Goal: Task Accomplishment & Management: Use online tool/utility

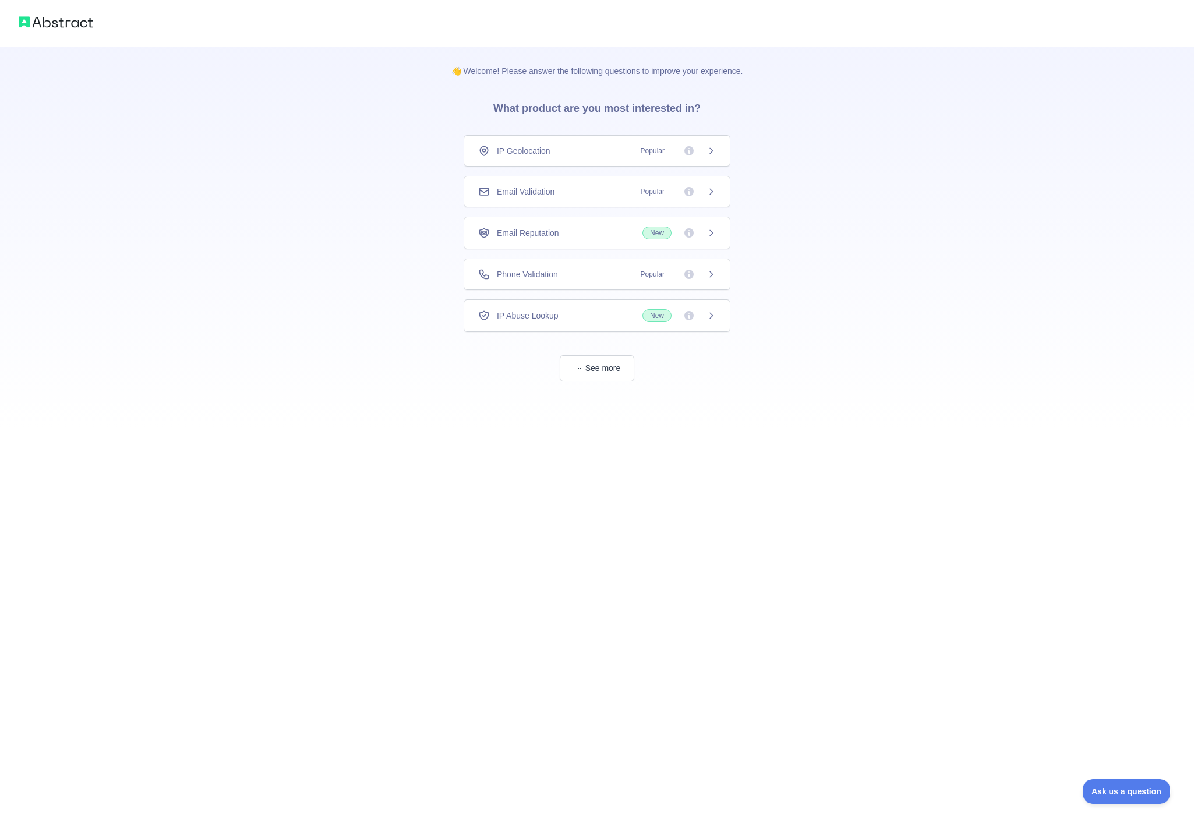
click at [576, 273] on div "Phone Validation Popular" at bounding box center [597, 275] width 238 height 12
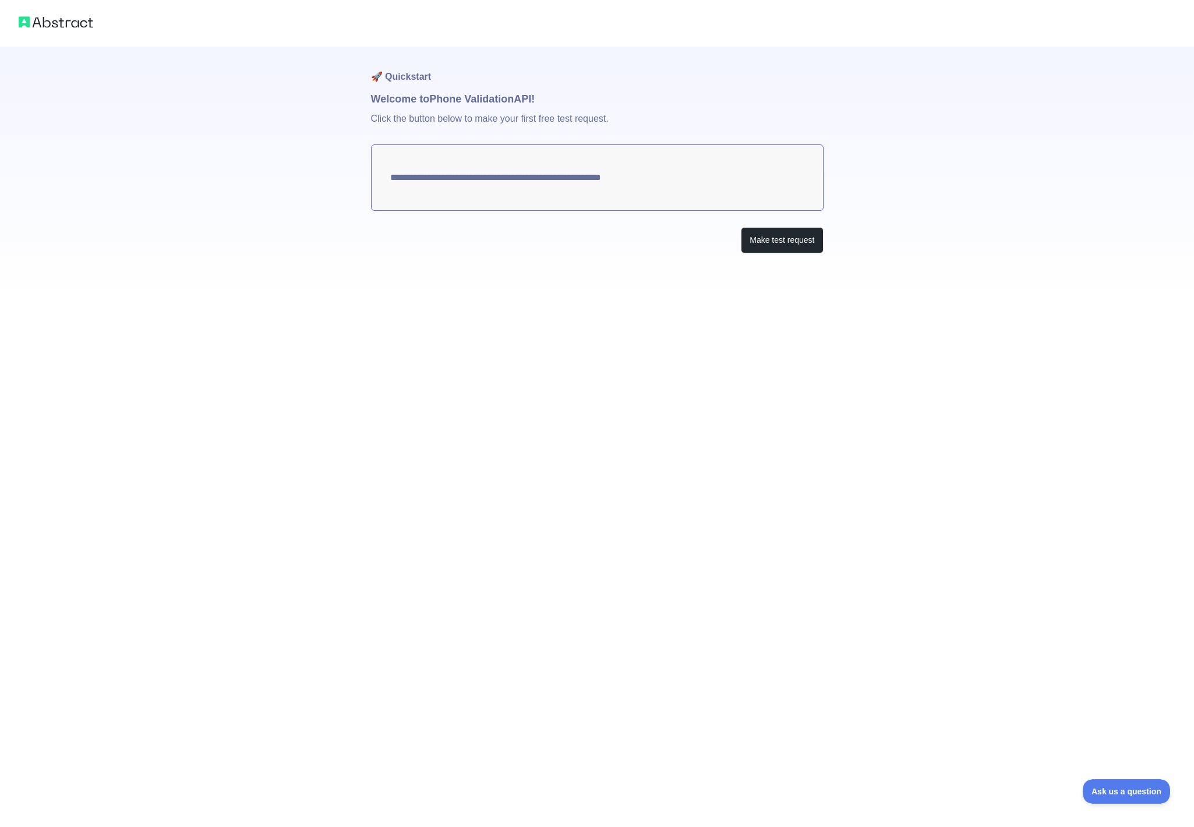
click at [497, 165] on textarea "**********" at bounding box center [597, 177] width 453 height 66
drag, startPoint x: 537, startPoint y: 184, endPoint x: 542, endPoint y: 179, distance: 6.6
click at [536, 184] on textarea "**********" at bounding box center [597, 177] width 453 height 66
click at [545, 177] on textarea "**********" at bounding box center [597, 177] width 453 height 66
drag, startPoint x: 545, startPoint y: 177, endPoint x: 757, endPoint y: 242, distance: 221.5
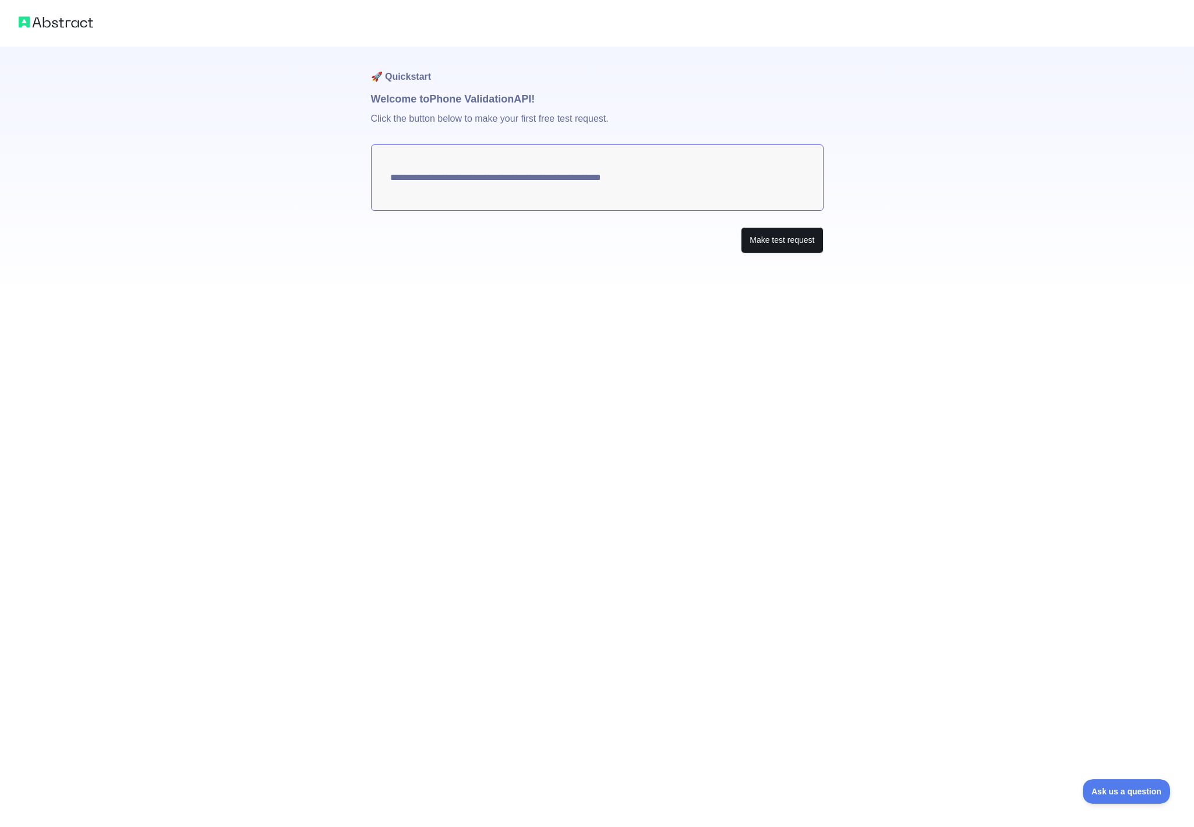
click at [548, 177] on textarea "**********" at bounding box center [597, 177] width 453 height 66
click at [775, 238] on button "Make test request" at bounding box center [782, 240] width 82 height 26
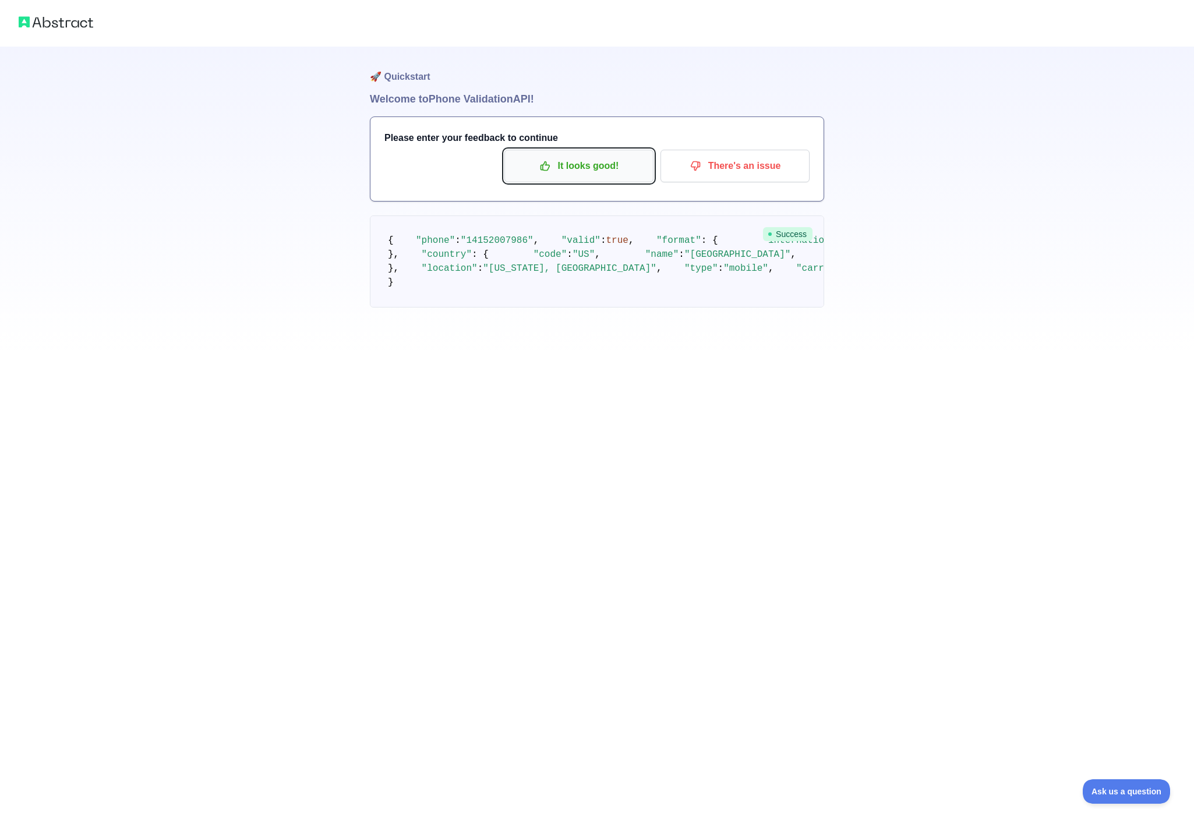
click at [597, 166] on p "It looks good!" at bounding box center [579, 166] width 132 height 20
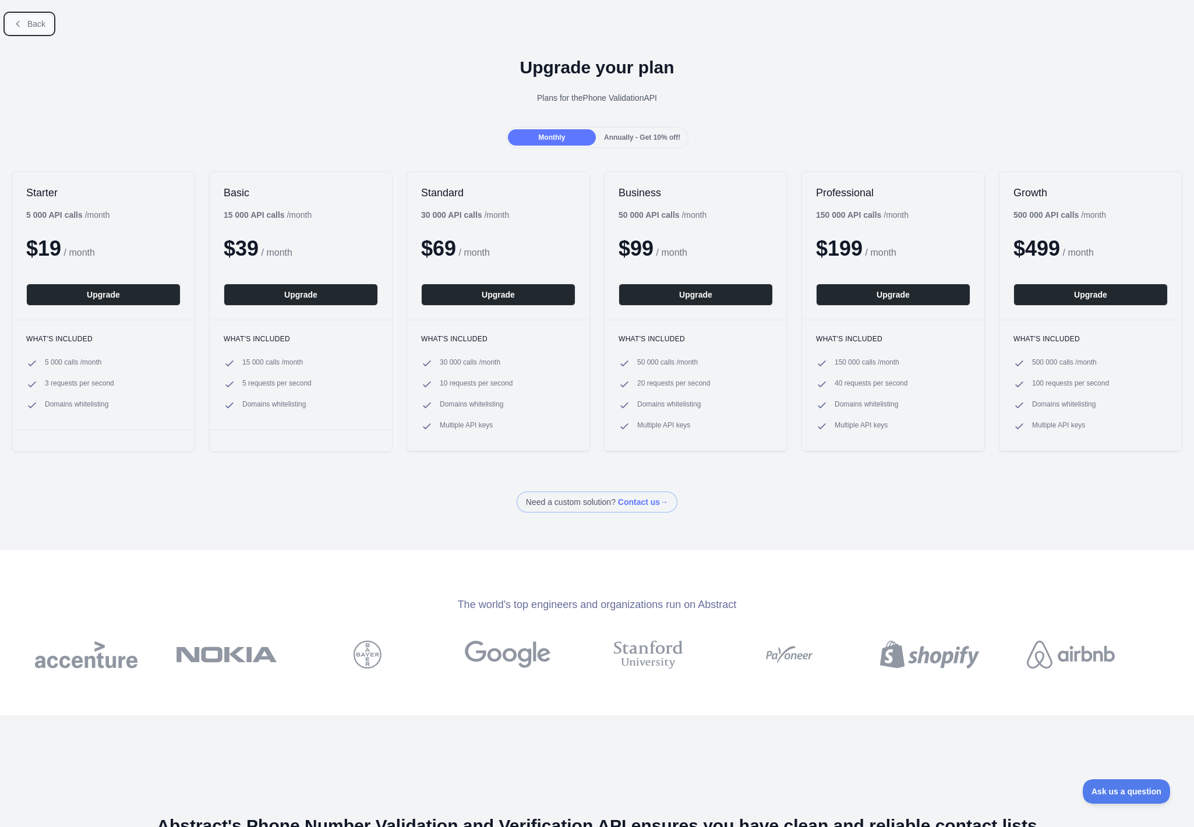
click at [44, 33] on button "Back" at bounding box center [29, 24] width 47 height 20
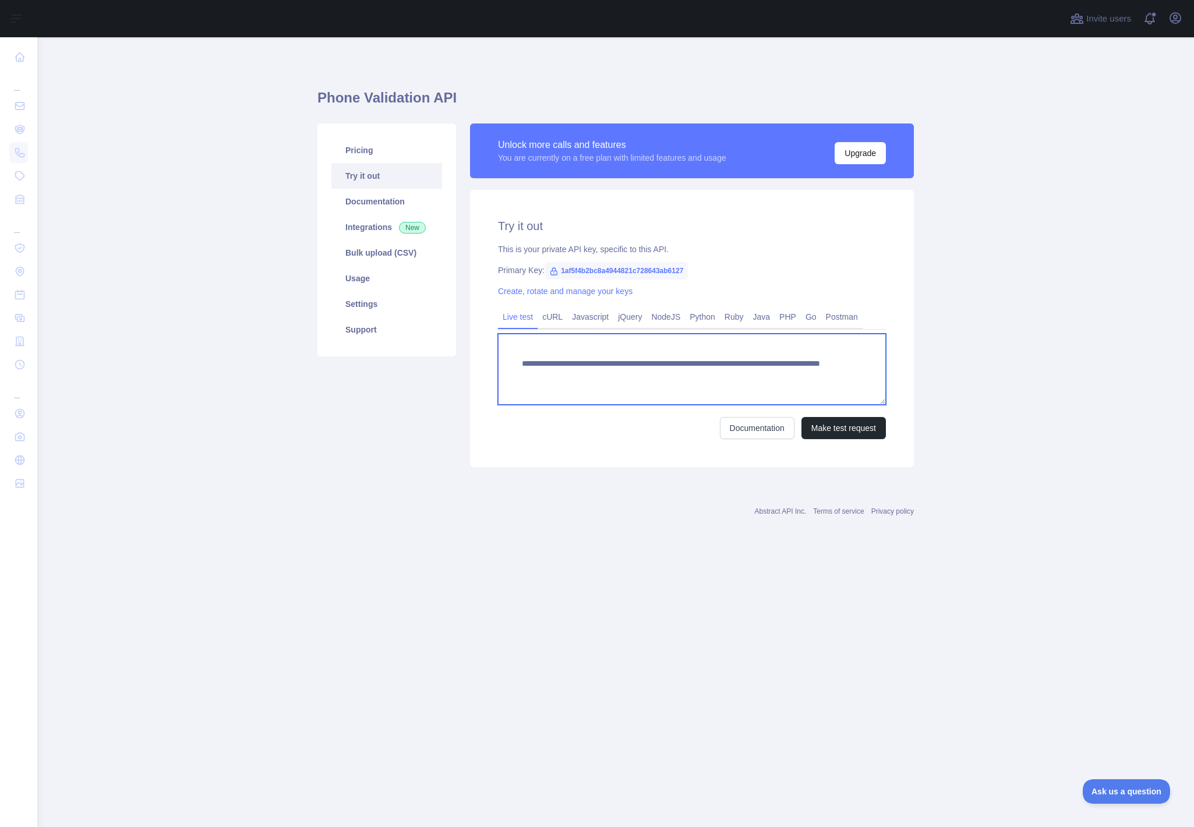
click at [738, 373] on textarea "**********" at bounding box center [692, 369] width 388 height 71
drag, startPoint x: 807, startPoint y: 380, endPoint x: 521, endPoint y: 354, distance: 287.2
click at [521, 354] on textarea "**********" at bounding box center [692, 369] width 388 height 71
click at [555, 310] on link "cURL" at bounding box center [553, 317] width 30 height 19
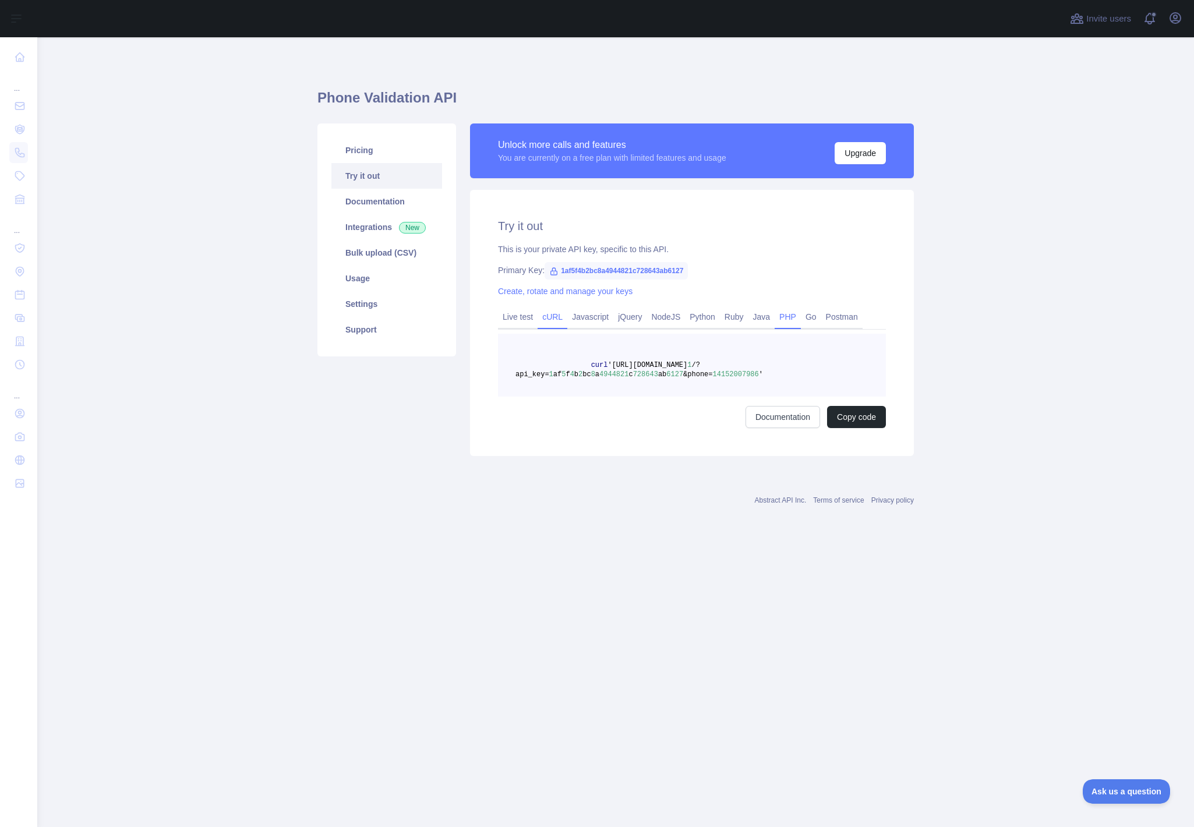
drag, startPoint x: 780, startPoint y: 317, endPoint x: 788, endPoint y: 318, distance: 8.2
click at [775, 318] on link "Java" at bounding box center [762, 317] width 27 height 19
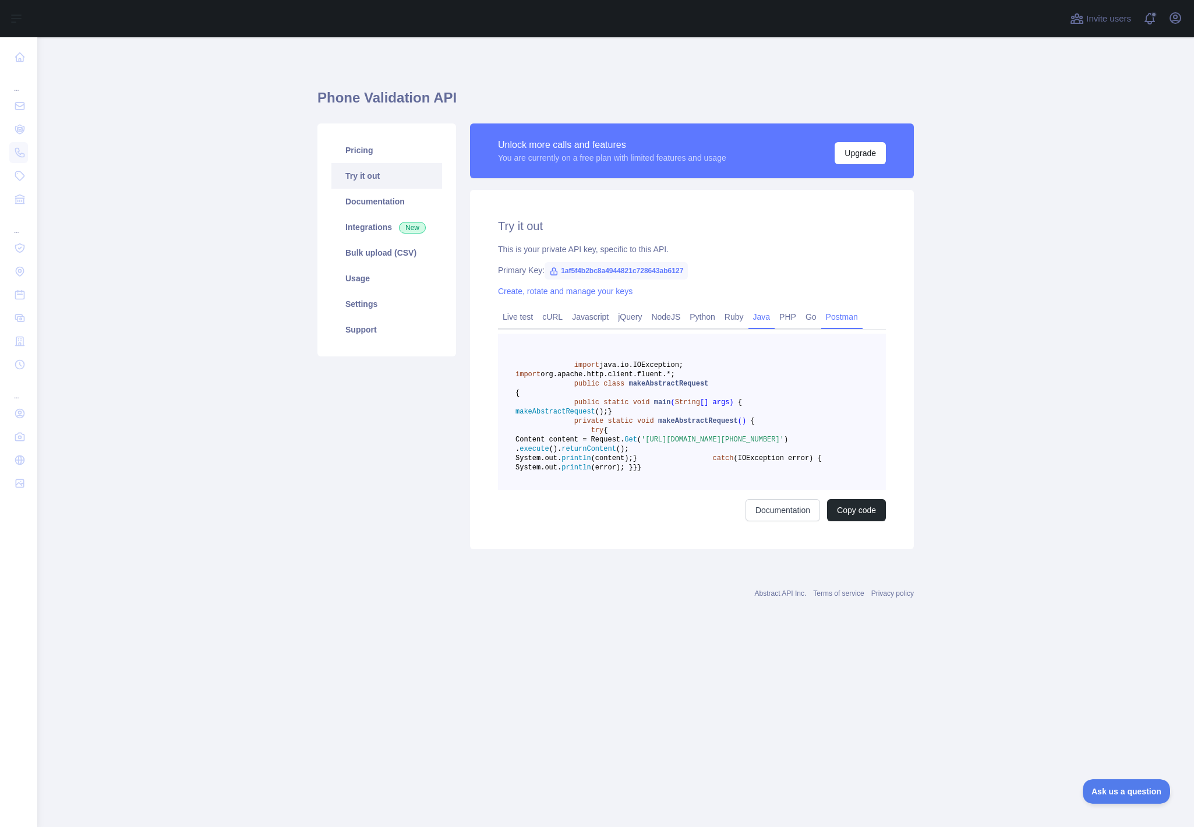
click at [851, 319] on link "Postman" at bounding box center [841, 317] width 41 height 19
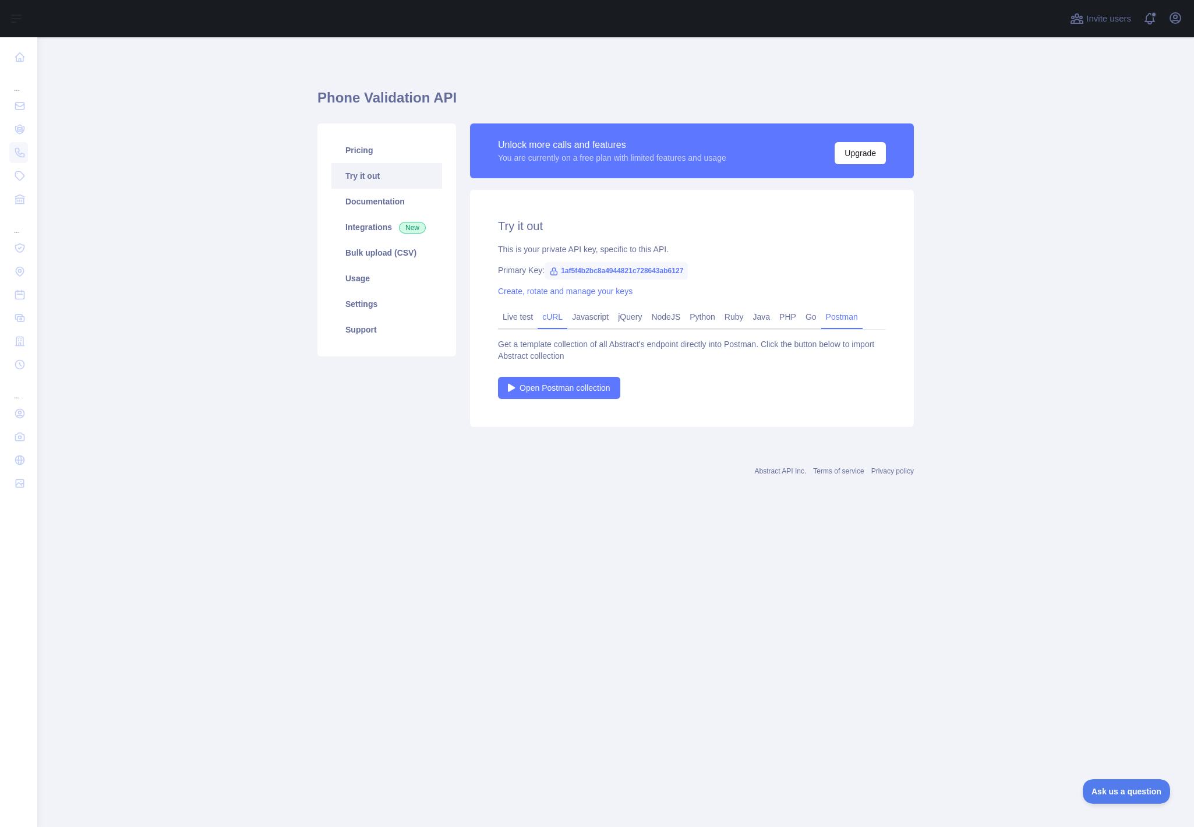
click at [552, 321] on link "cURL" at bounding box center [553, 317] width 30 height 19
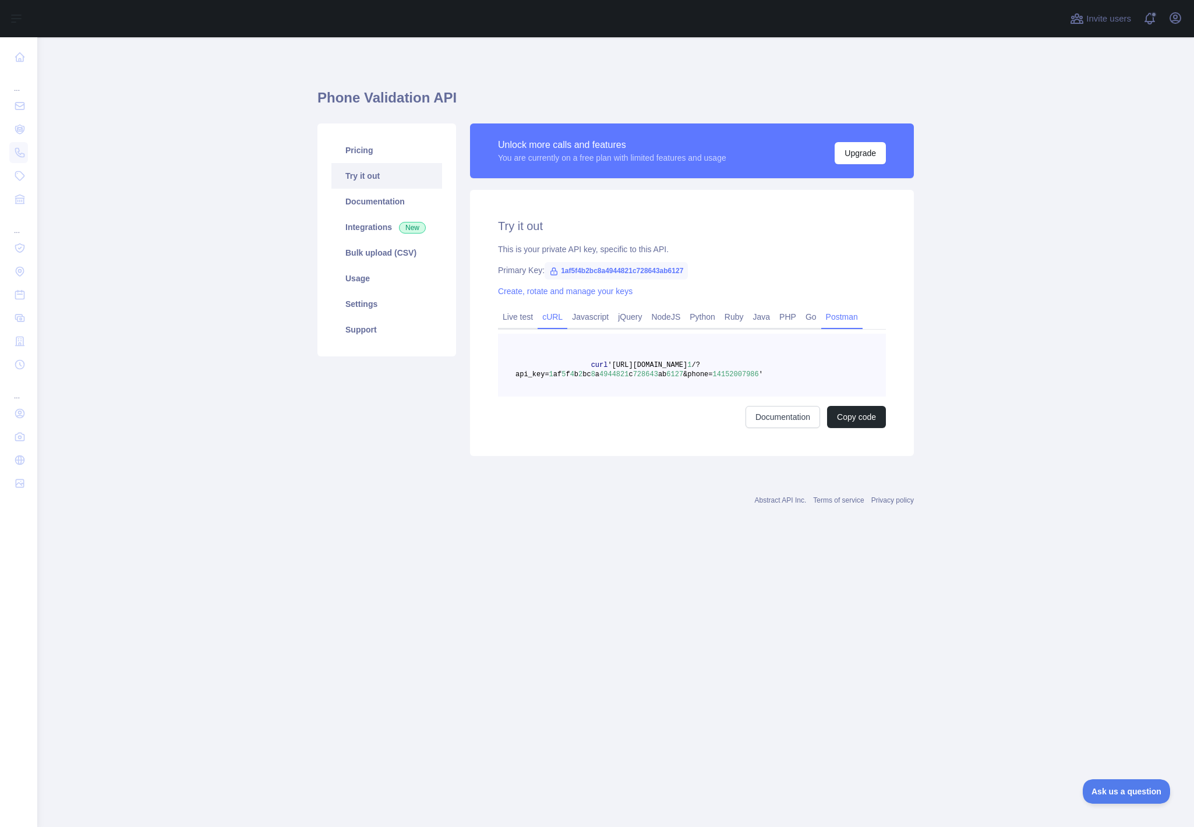
click at [858, 317] on link "Postman" at bounding box center [841, 317] width 41 height 19
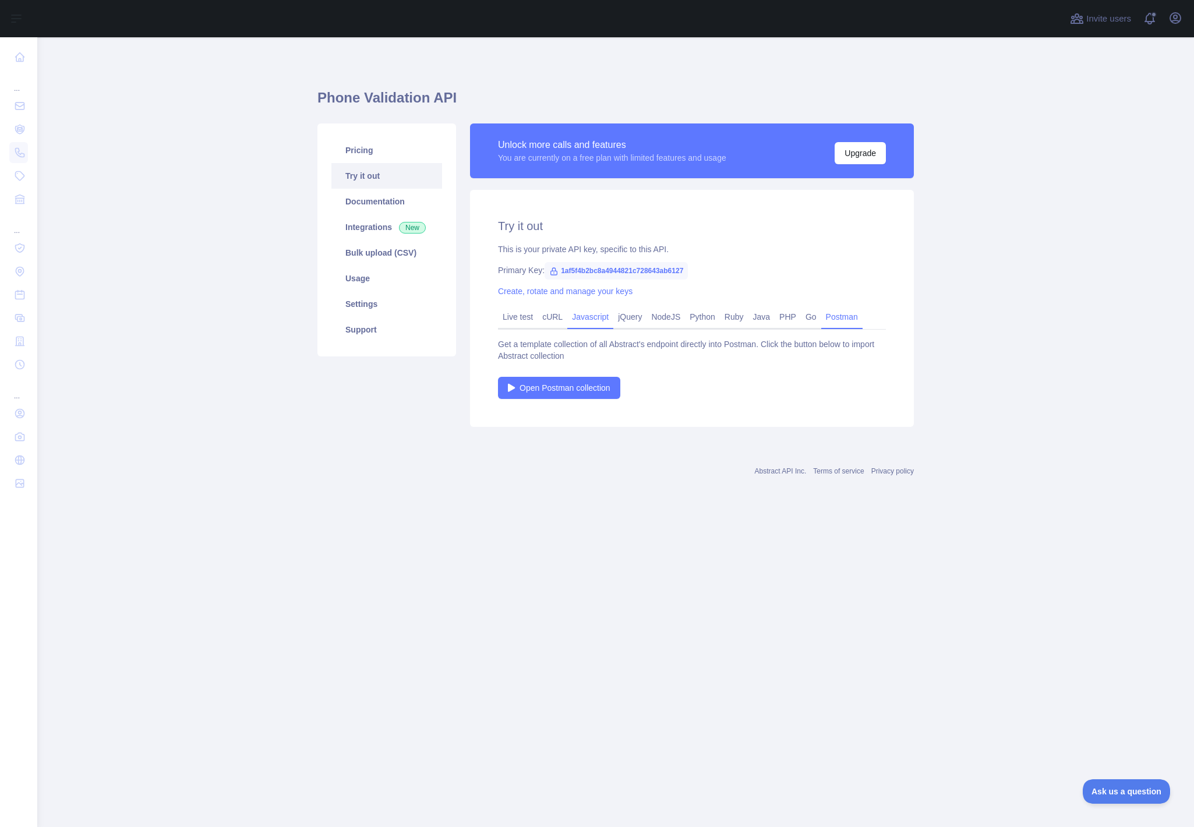
click at [599, 315] on link "Javascript" at bounding box center [590, 317] width 46 height 19
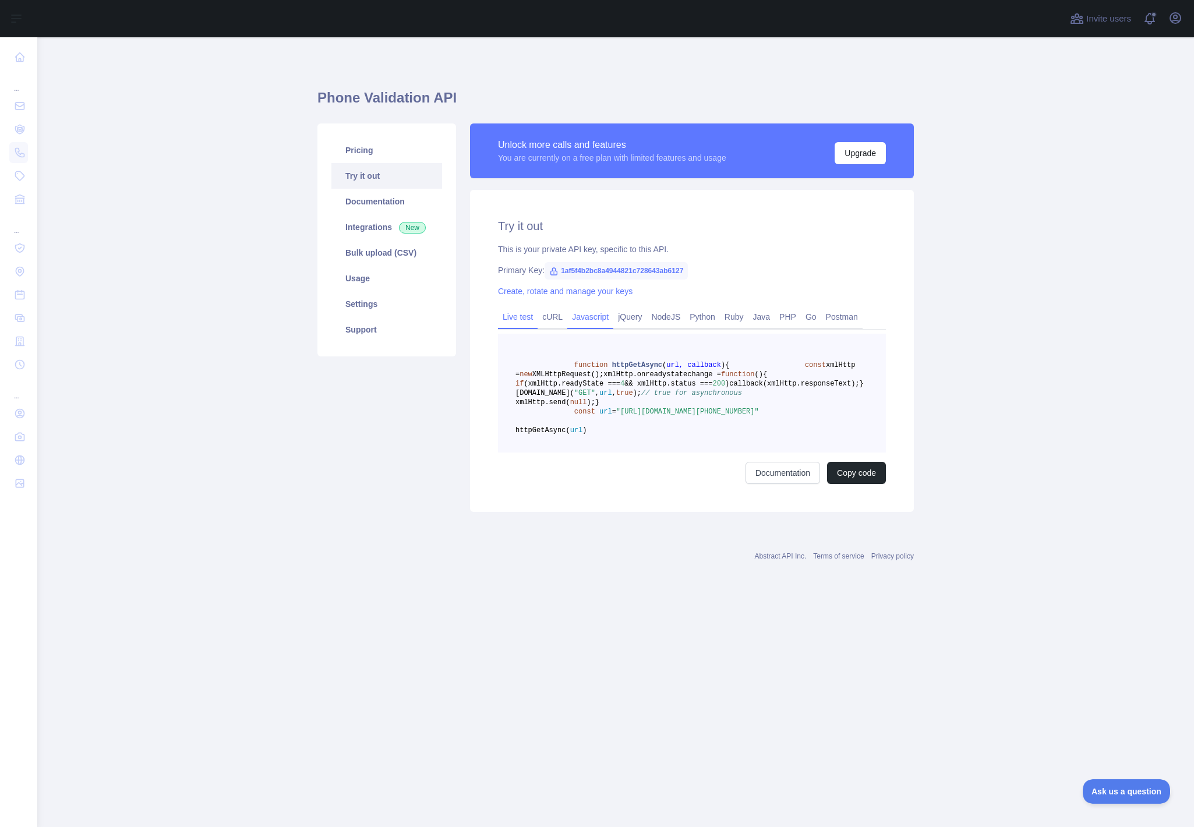
click at [521, 312] on link "Live test" at bounding box center [518, 317] width 40 height 19
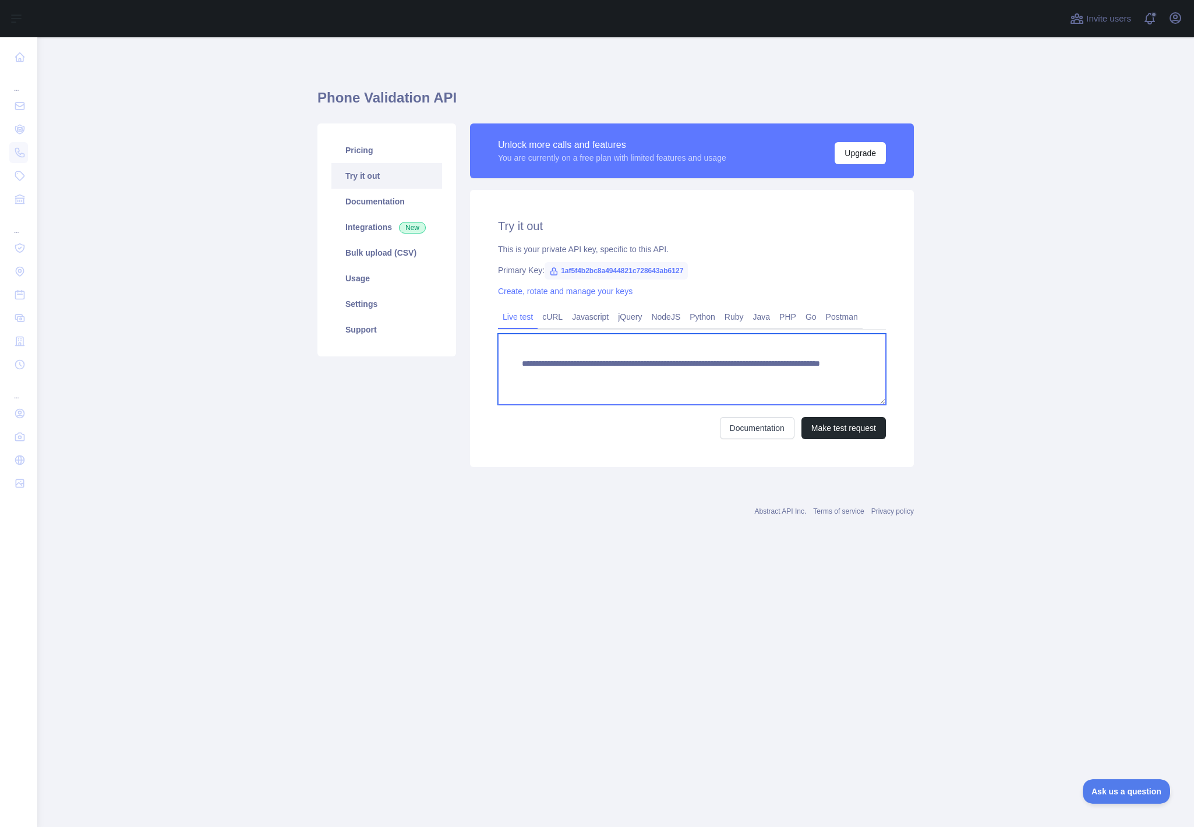
drag, startPoint x: 807, startPoint y: 377, endPoint x: 496, endPoint y: 349, distance: 312.3
click at [496, 349] on div "**********" at bounding box center [692, 328] width 444 height 277
click at [488, 457] on div "**********" at bounding box center [692, 328] width 444 height 277
click at [675, 269] on span "1af5f4b2bc8a4944821c728643ab6127" at bounding box center [616, 270] width 143 height 17
click at [563, 273] on span "1af5f4b2bc8a4944821c728643ab6127" at bounding box center [616, 270] width 143 height 17
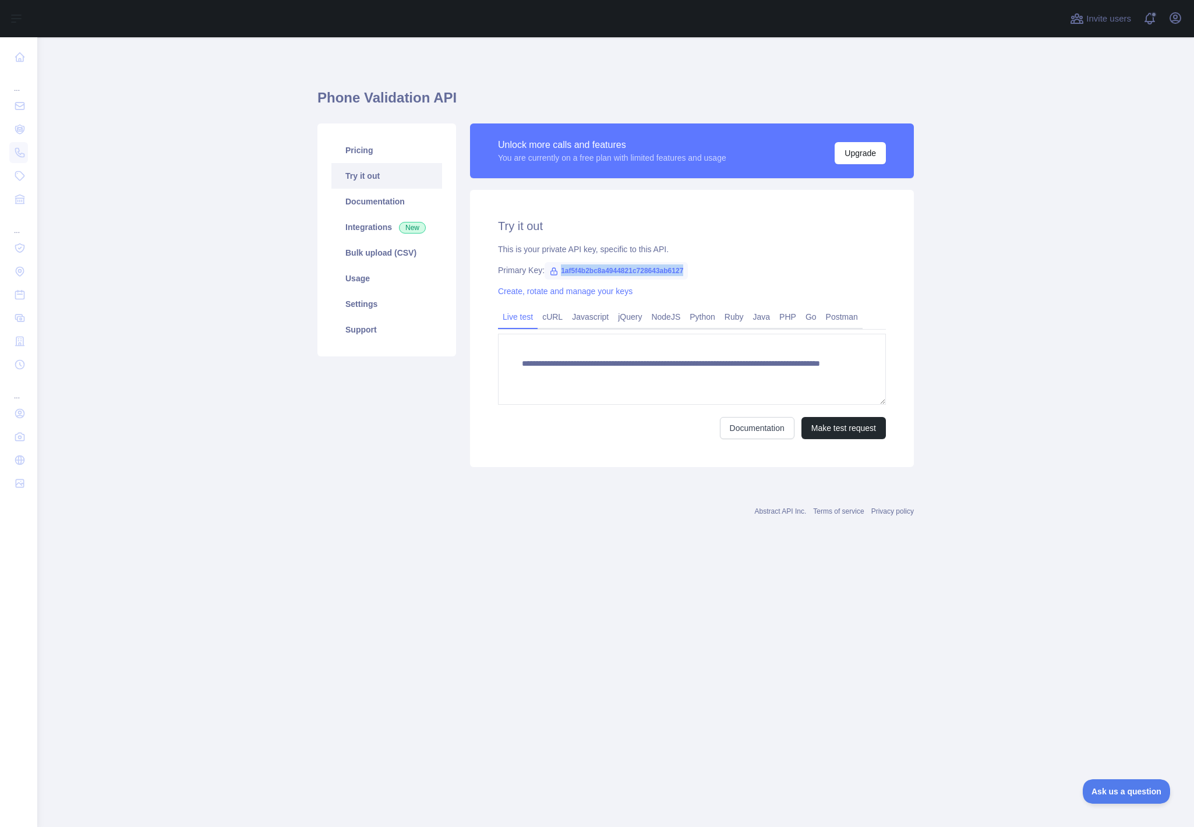
drag, startPoint x: 560, startPoint y: 270, endPoint x: 725, endPoint y: 278, distance: 164.5
click at [725, 278] on div "**********" at bounding box center [692, 328] width 444 height 277
copy span "1af5f4b2bc8a4944821c728643ab6127"
drag, startPoint x: 379, startPoint y: 227, endPoint x: 403, endPoint y: 259, distance: 40.8
click at [379, 227] on link "Integrations New" at bounding box center [386, 227] width 111 height 26
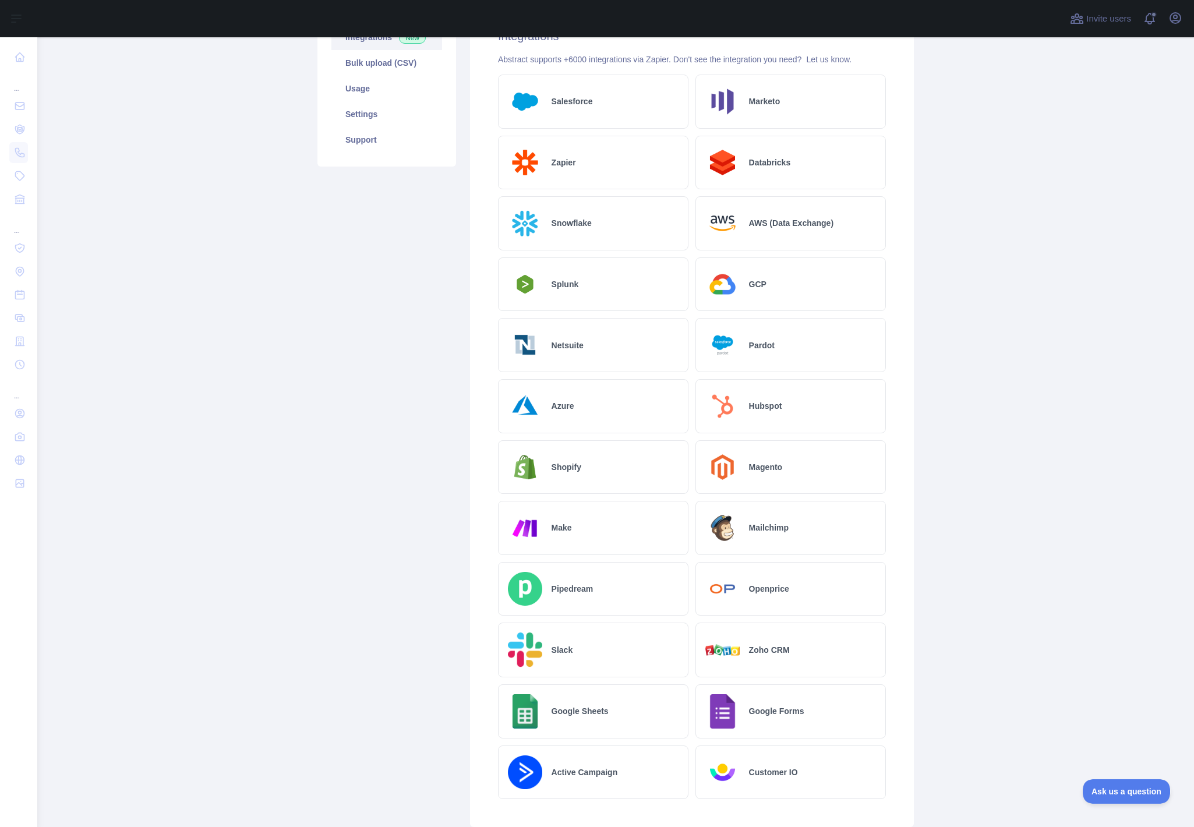
scroll to position [276, 0]
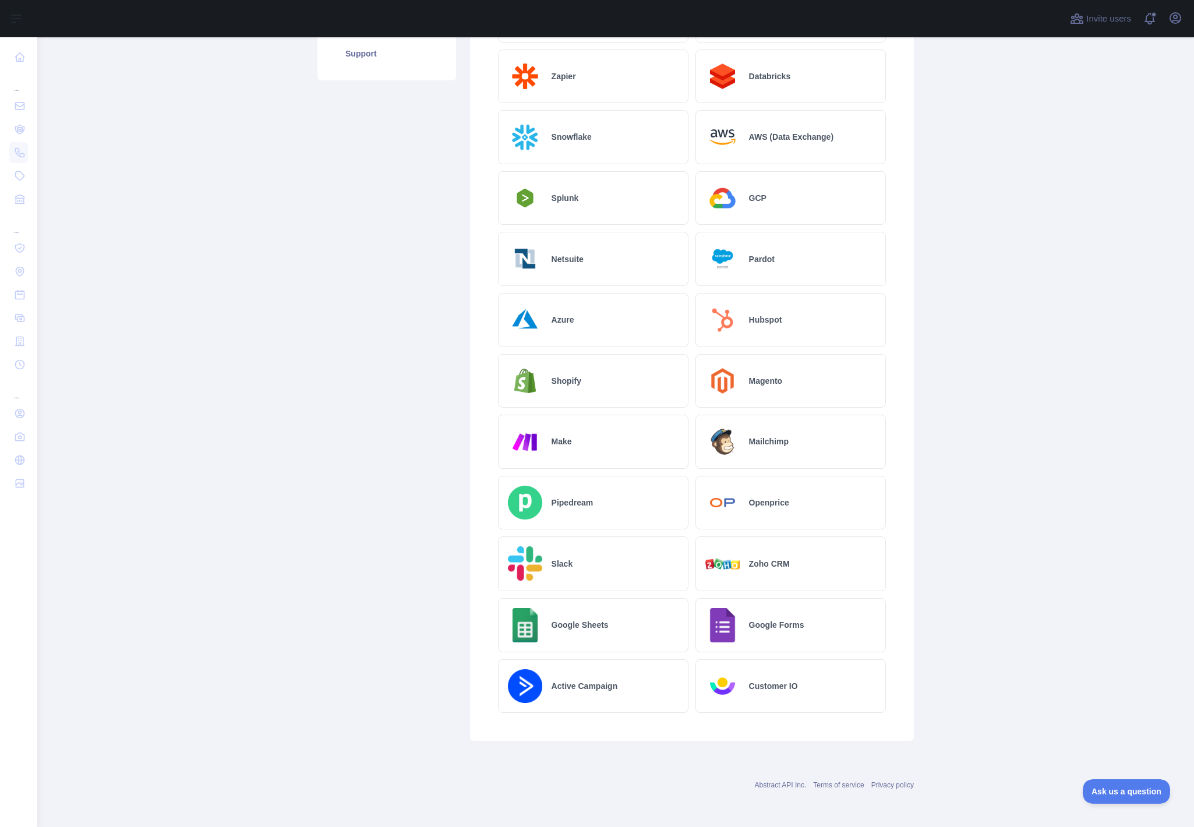
click at [587, 631] on div "Google Sheets" at bounding box center [593, 625] width 190 height 54
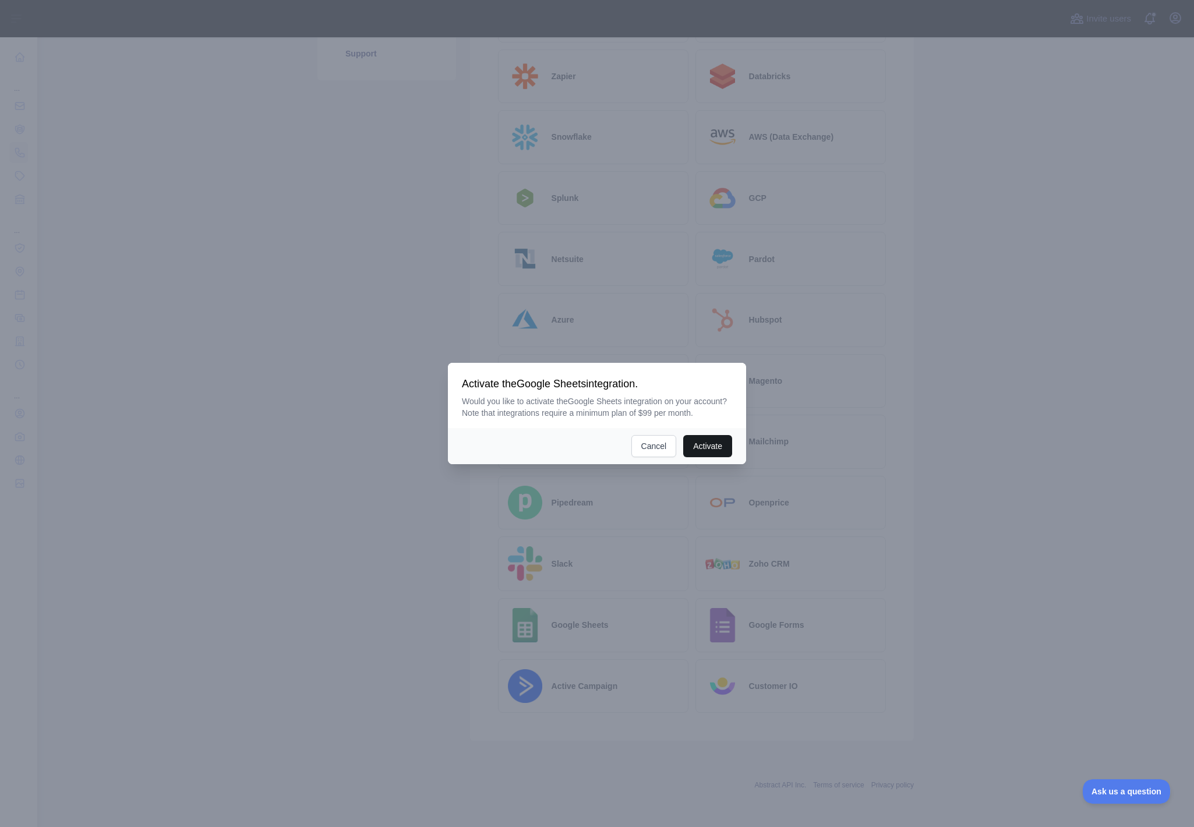
click at [700, 449] on button "Activate" at bounding box center [707, 446] width 49 height 22
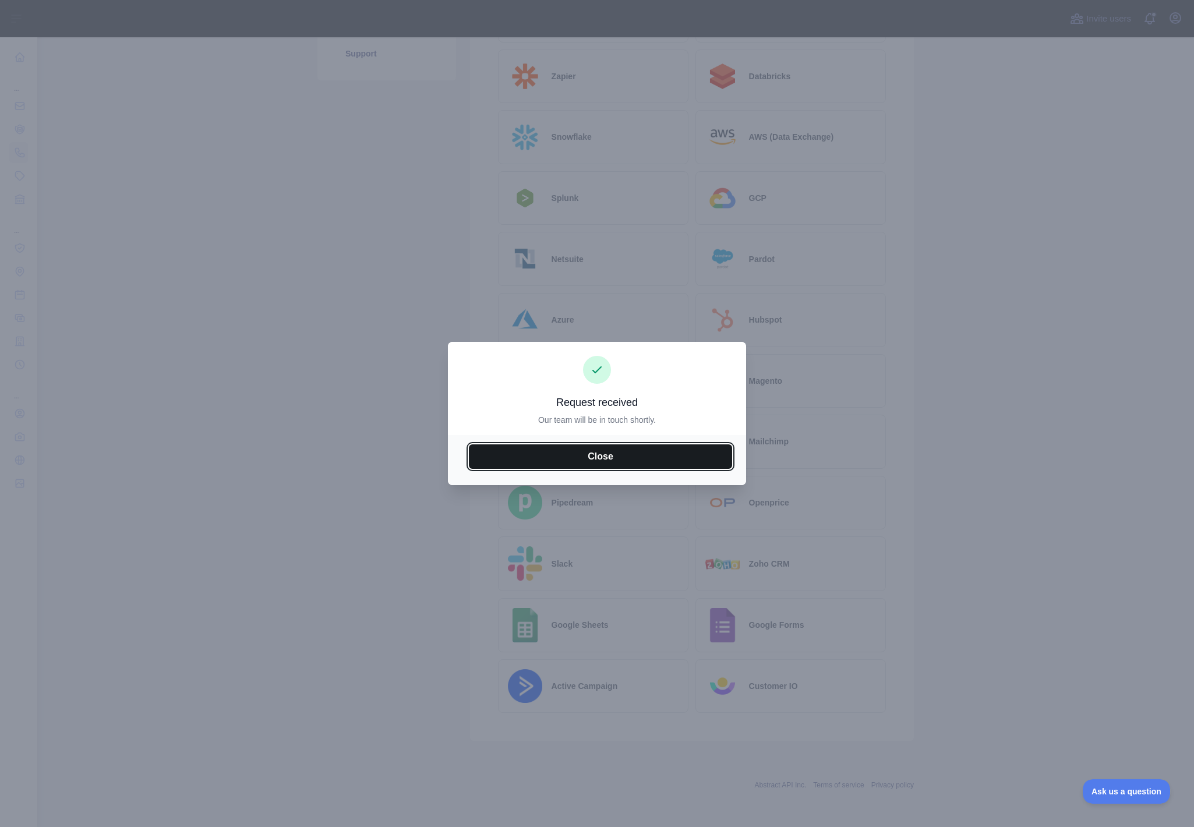
click at [627, 453] on button "Close" at bounding box center [600, 456] width 263 height 24
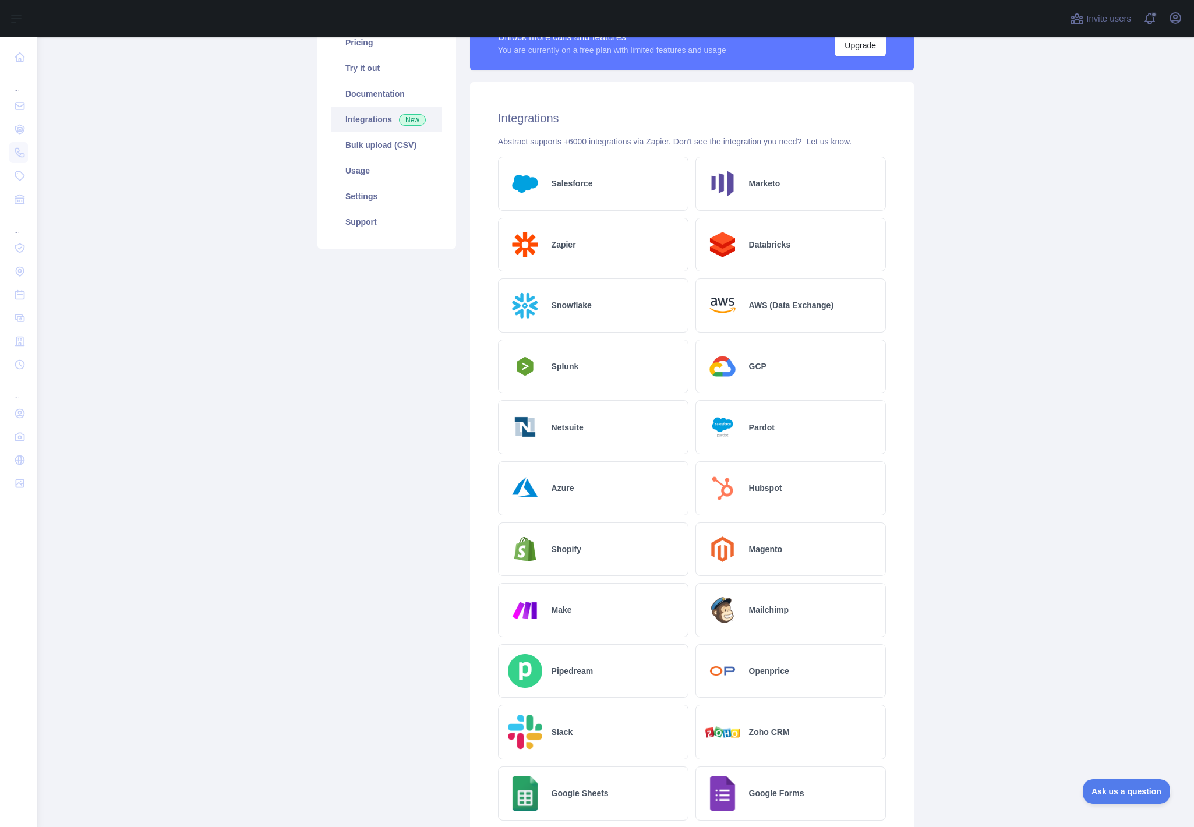
scroll to position [0, 0]
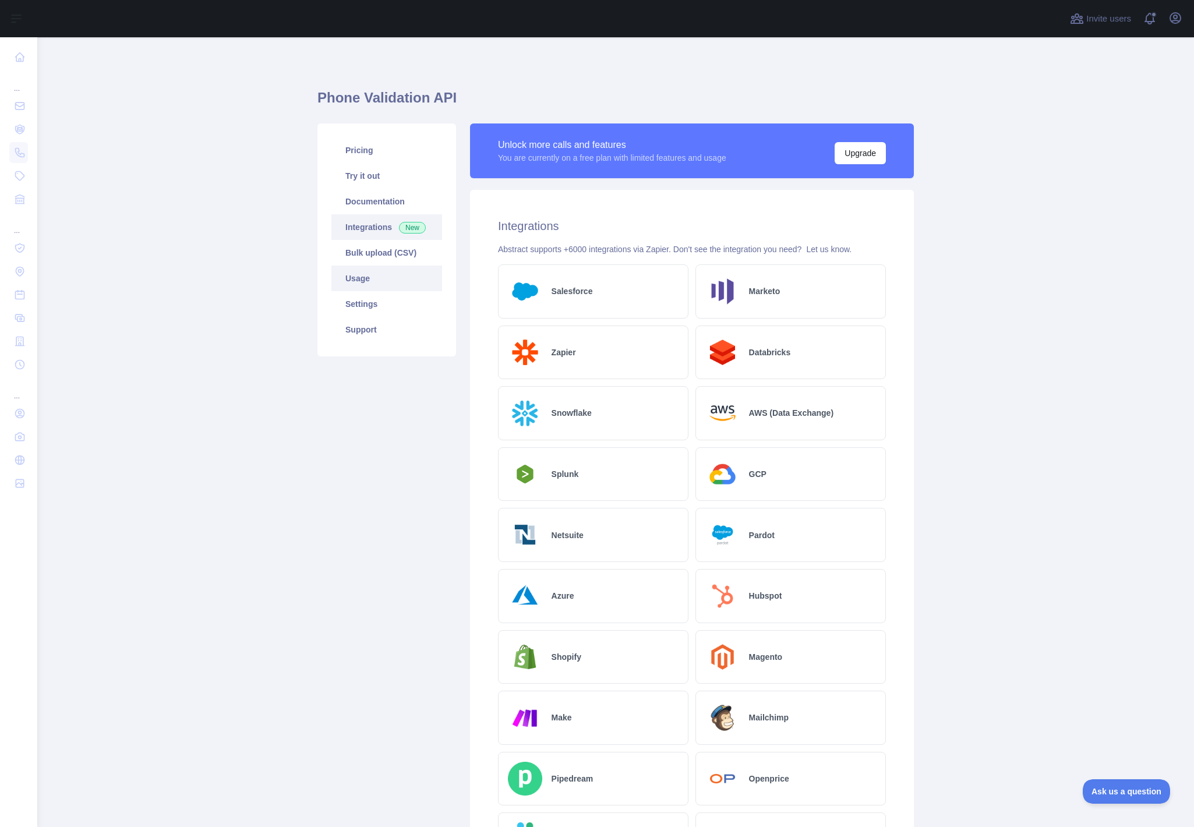
click at [359, 273] on link "Usage" at bounding box center [386, 279] width 111 height 26
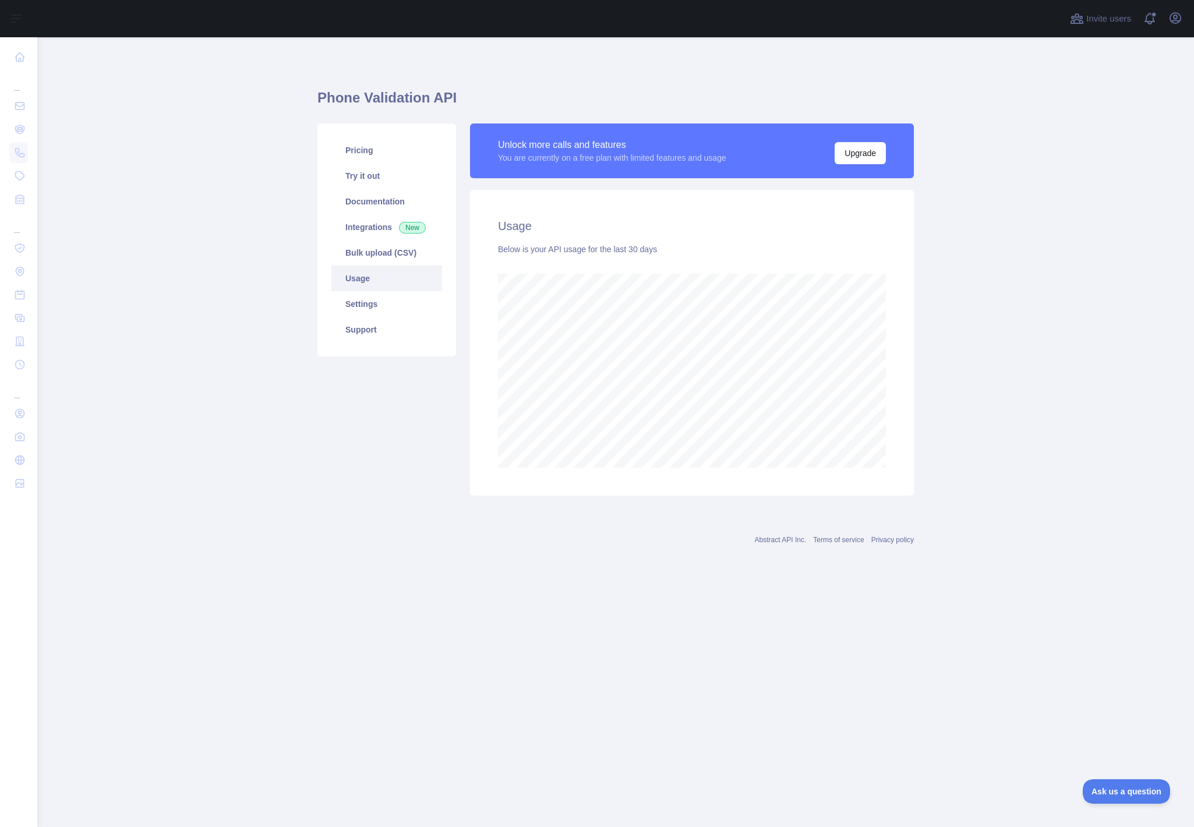
scroll to position [790, 1157]
click at [372, 294] on link "Settings" at bounding box center [386, 304] width 111 height 26
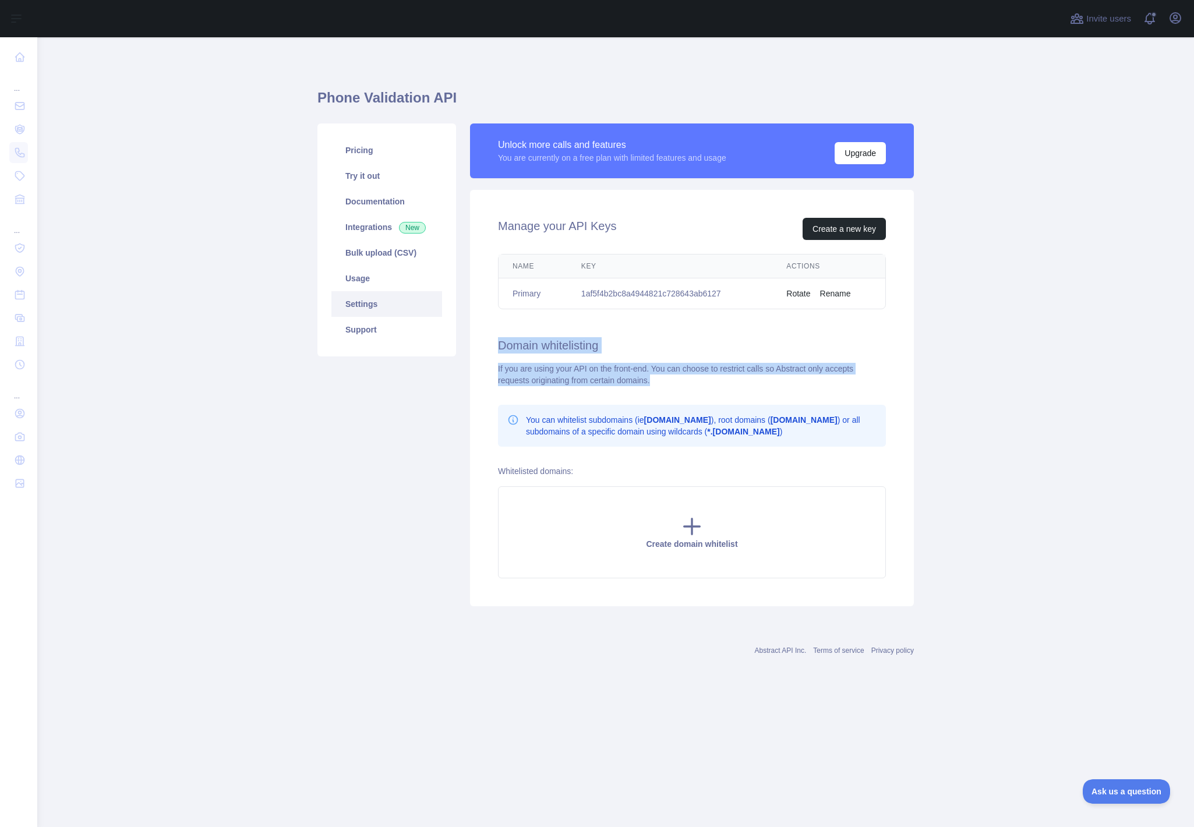
drag, startPoint x: 496, startPoint y: 345, endPoint x: 661, endPoint y: 384, distance: 168.7
click at [661, 384] on div "Manage your API Keys Create a new key Name Key Actions Primary 1af5f4b2bc8a4944…" at bounding box center [692, 398] width 444 height 417
click at [653, 386] on div at bounding box center [653, 386] width 0 height 0
click at [838, 376] on div "If you are using your API on the front-end. You can choose to restrict calls so…" at bounding box center [692, 374] width 388 height 23
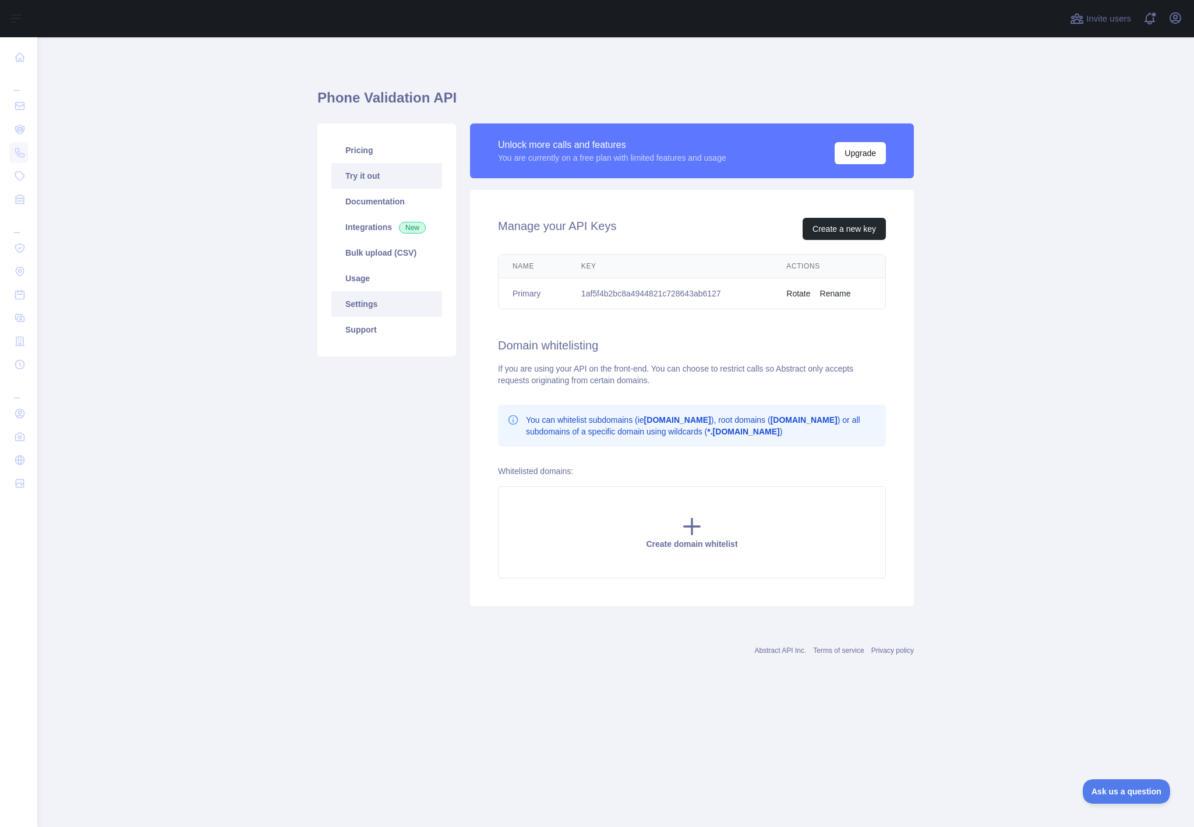
click at [369, 181] on link "Try it out" at bounding box center [386, 176] width 111 height 26
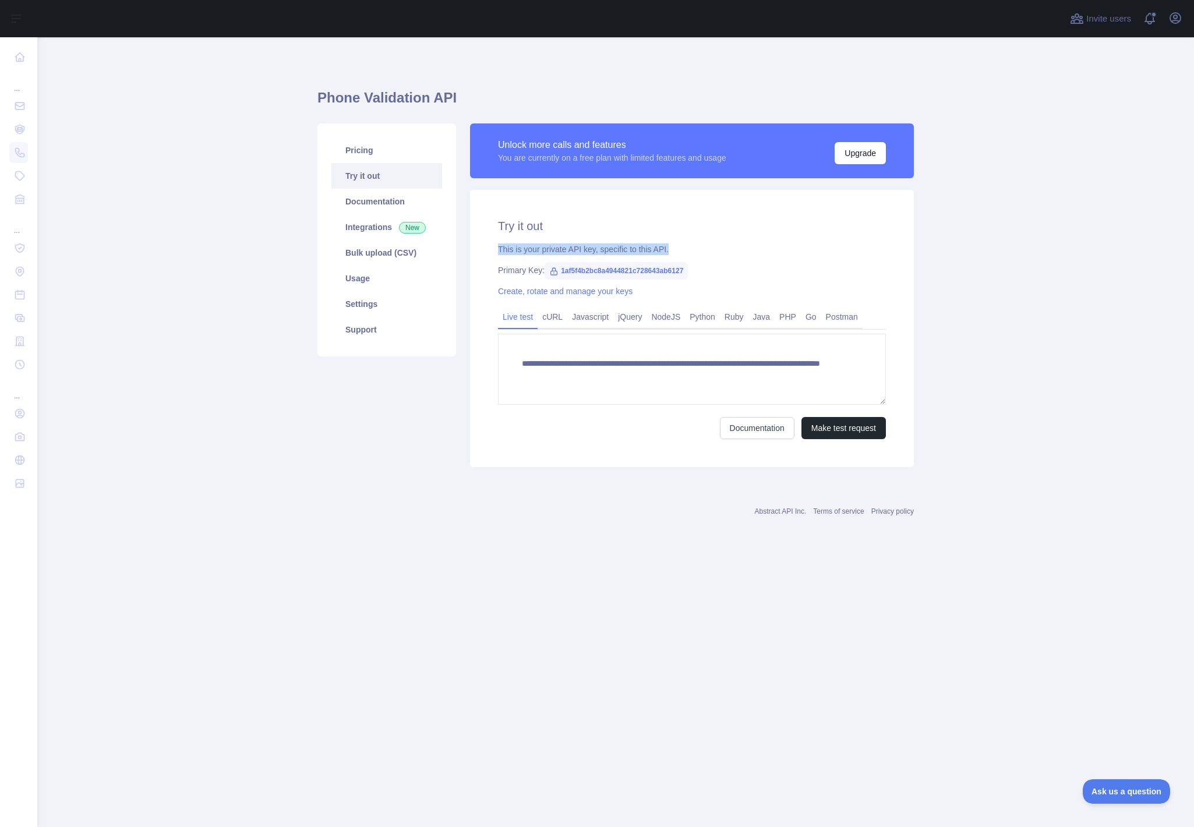
drag, startPoint x: 499, startPoint y: 246, endPoint x: 711, endPoint y: 246, distance: 212.0
click at [712, 246] on div "This is your private API key, specific to this API." at bounding box center [692, 250] width 388 height 12
click at [705, 228] on div at bounding box center [705, 228] width 0 height 0
click at [786, 266] on div "Primary Key: 1af5f4b2bc8a4944821c728643ab6127" at bounding box center [692, 270] width 388 height 12
click at [737, 425] on link "Documentation" at bounding box center [757, 428] width 75 height 22
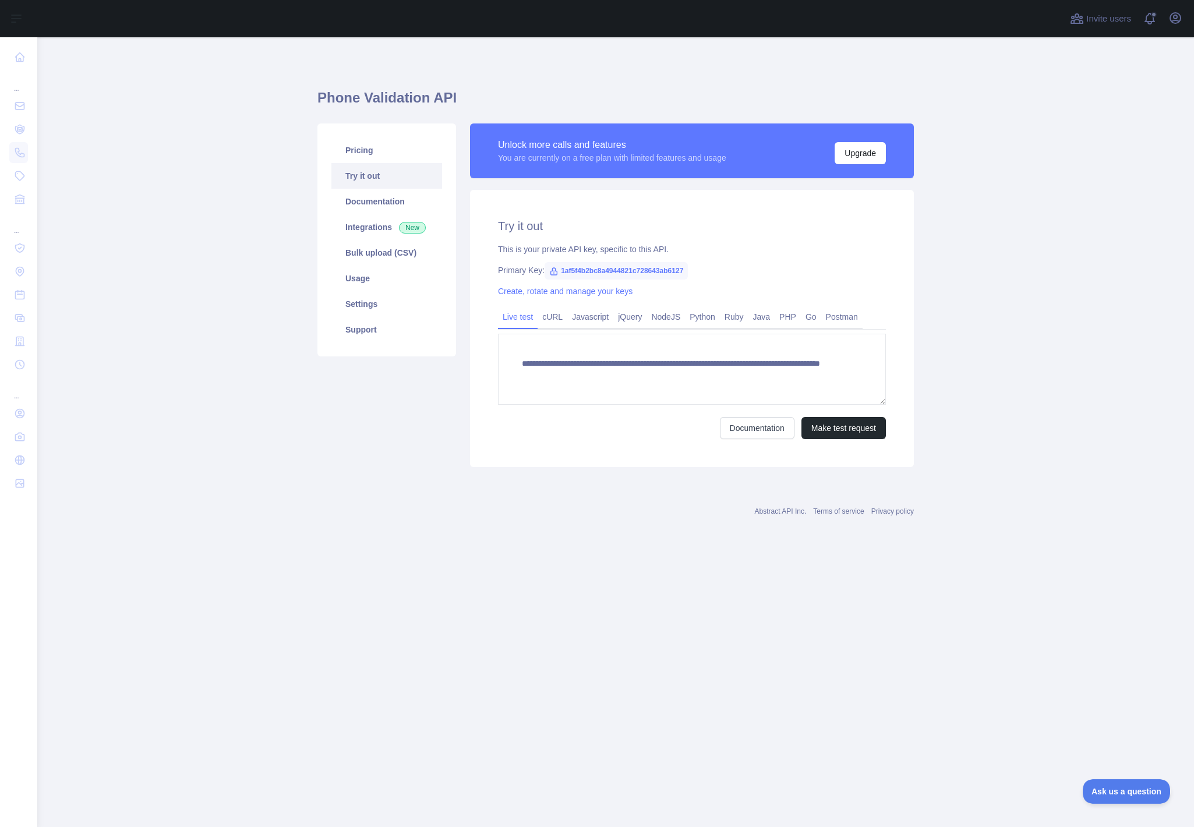
click at [317, 391] on div "Pricing Try it out Documentation Integrations New Bulk upload (CSV) Usage Setti…" at bounding box center [386, 295] width 153 height 344
click at [379, 215] on link "Integrations New" at bounding box center [386, 227] width 111 height 26
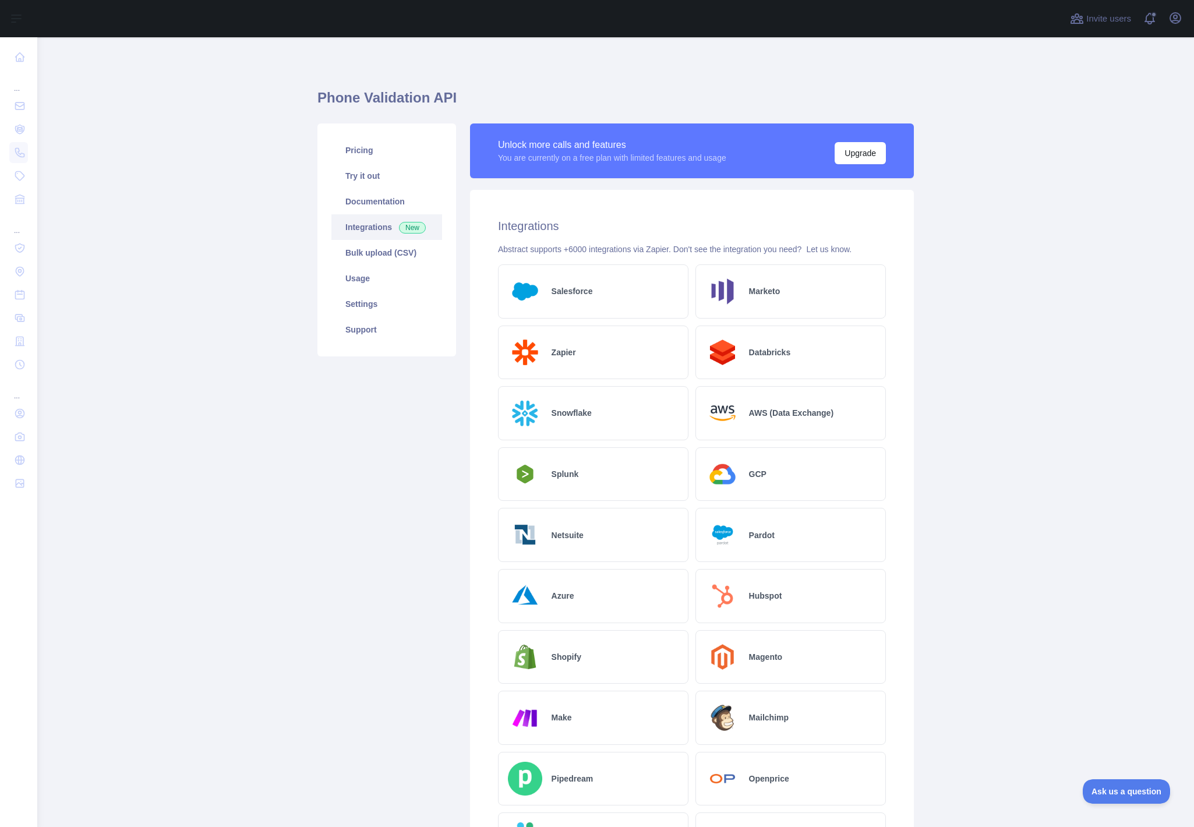
scroll to position [276, 0]
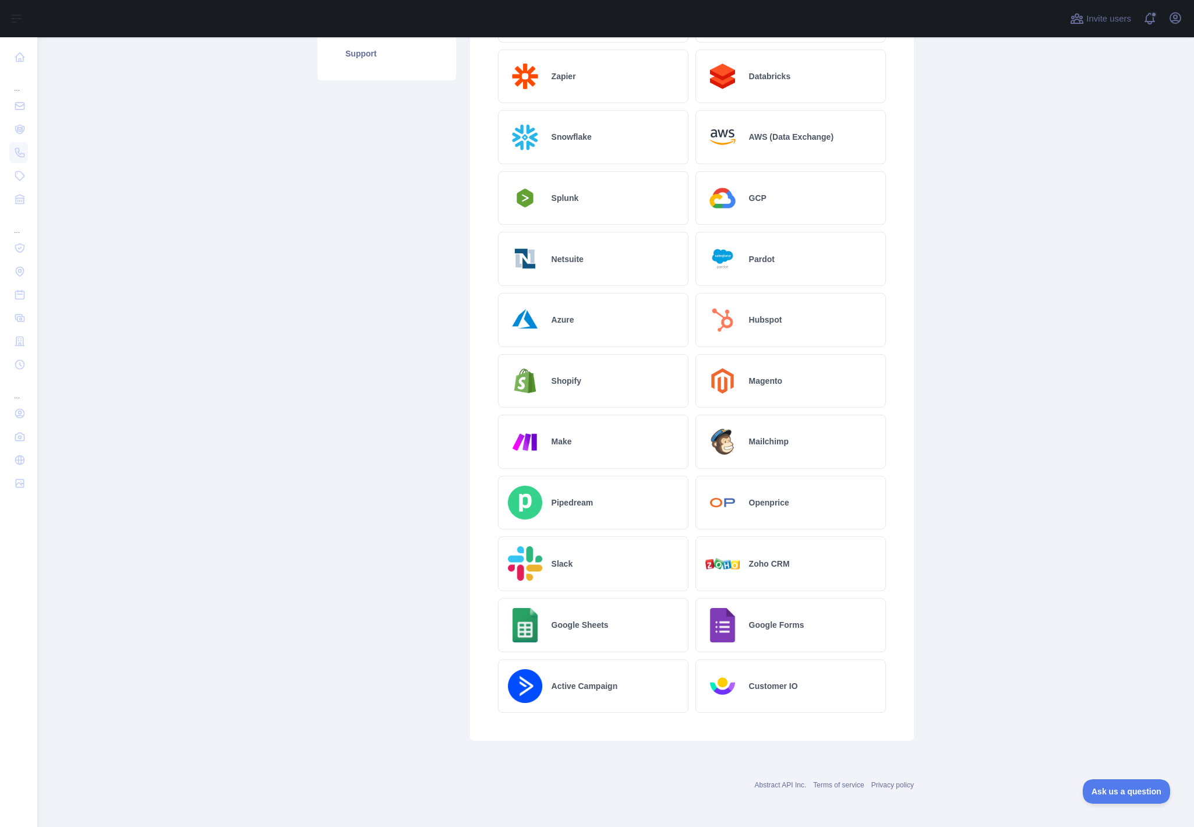
click at [619, 627] on div "Google Sheets" at bounding box center [593, 625] width 190 height 54
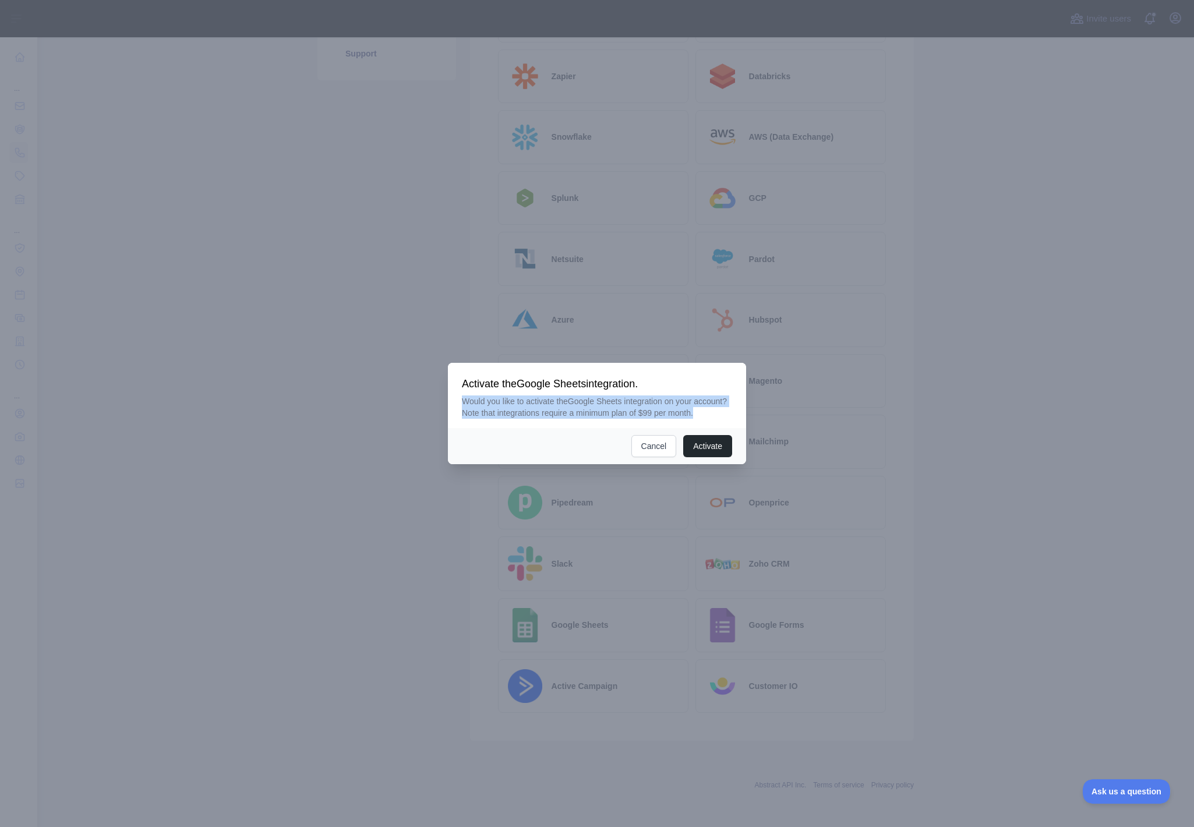
drag, startPoint x: 458, startPoint y: 396, endPoint x: 510, endPoint y: 417, distance: 55.4
click at [506, 417] on div "Activate the Google Sheets integration. Would you like to activate the Google S…" at bounding box center [597, 395] width 298 height 65
click at [488, 424] on div at bounding box center [488, 424] width 0 height 0
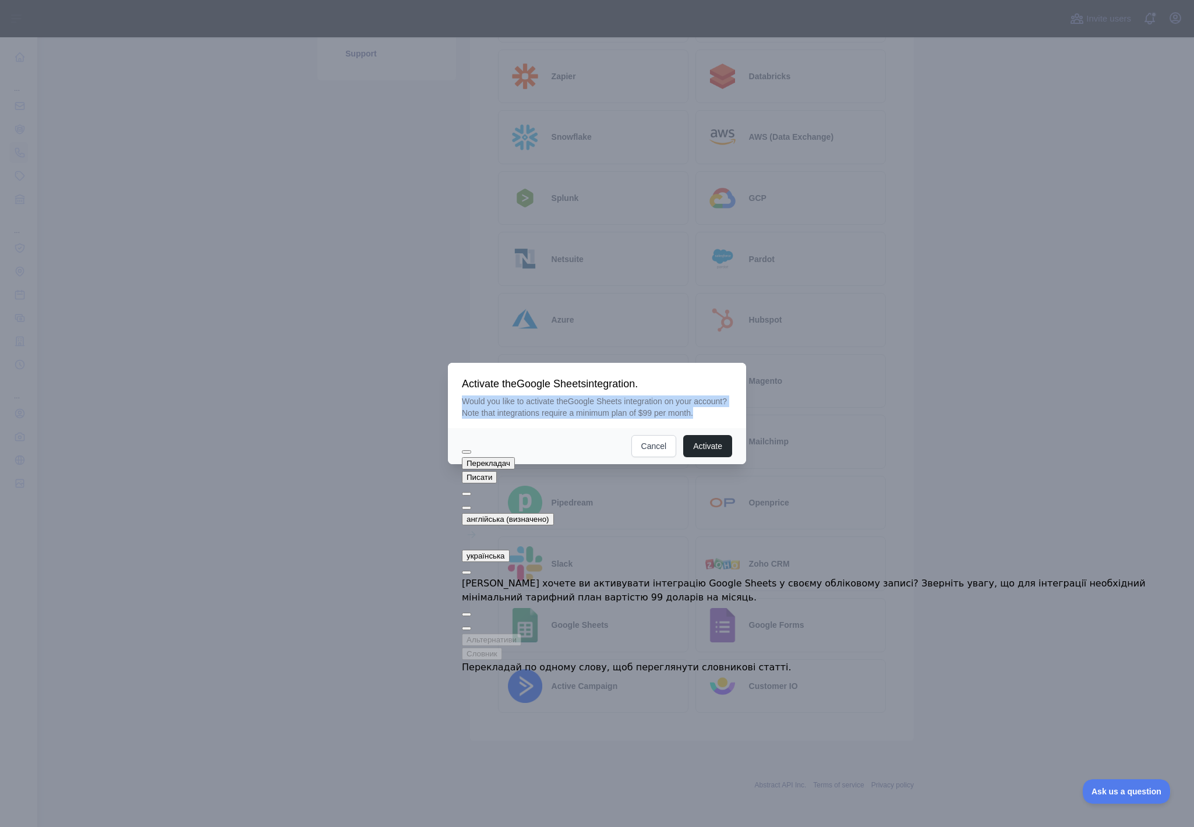
click at [696, 428] on div "Activate the Google Sheets integration. Would you like to activate the Google S…" at bounding box center [597, 395] width 298 height 65
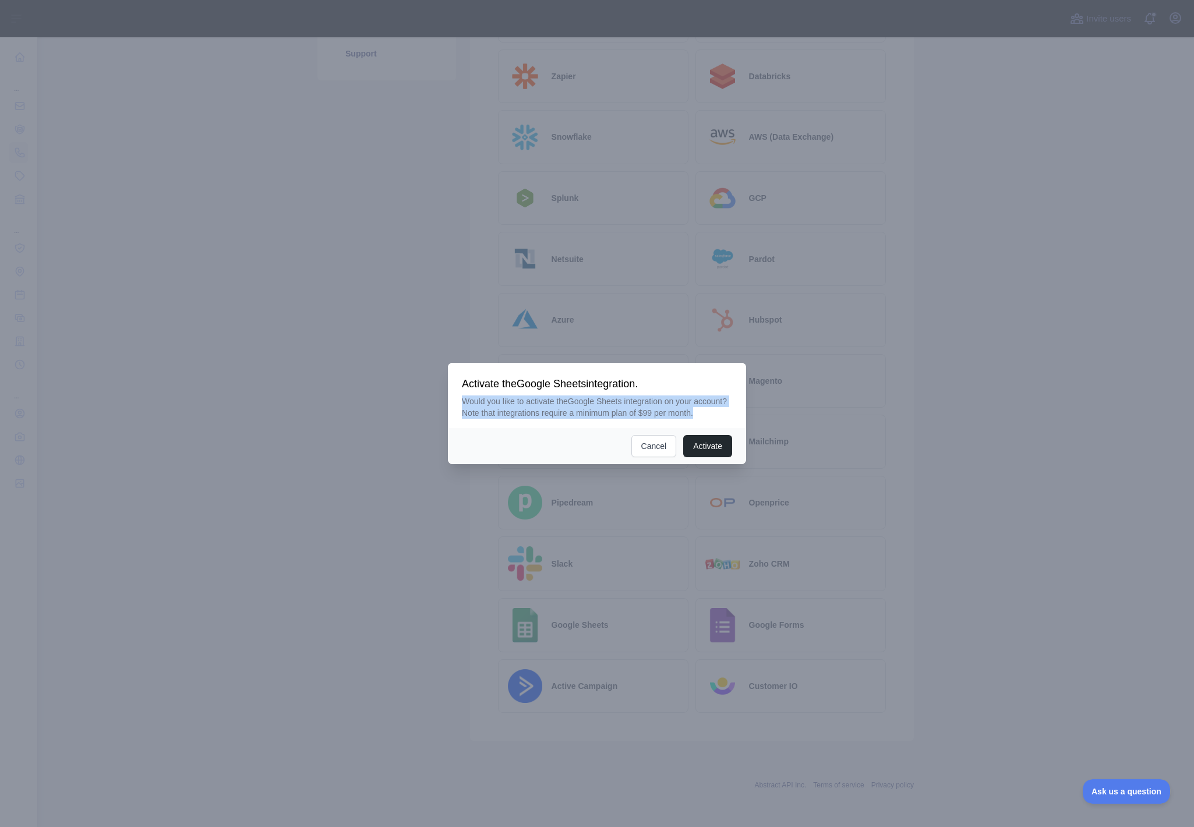
drag, startPoint x: 482, startPoint y: 404, endPoint x: 518, endPoint y: 417, distance: 38.7
click at [503, 414] on p "Would you like to activate the Google Sheets integration on your account? Note …" at bounding box center [597, 407] width 270 height 23
click at [488, 424] on div at bounding box center [488, 424] width 0 height 0
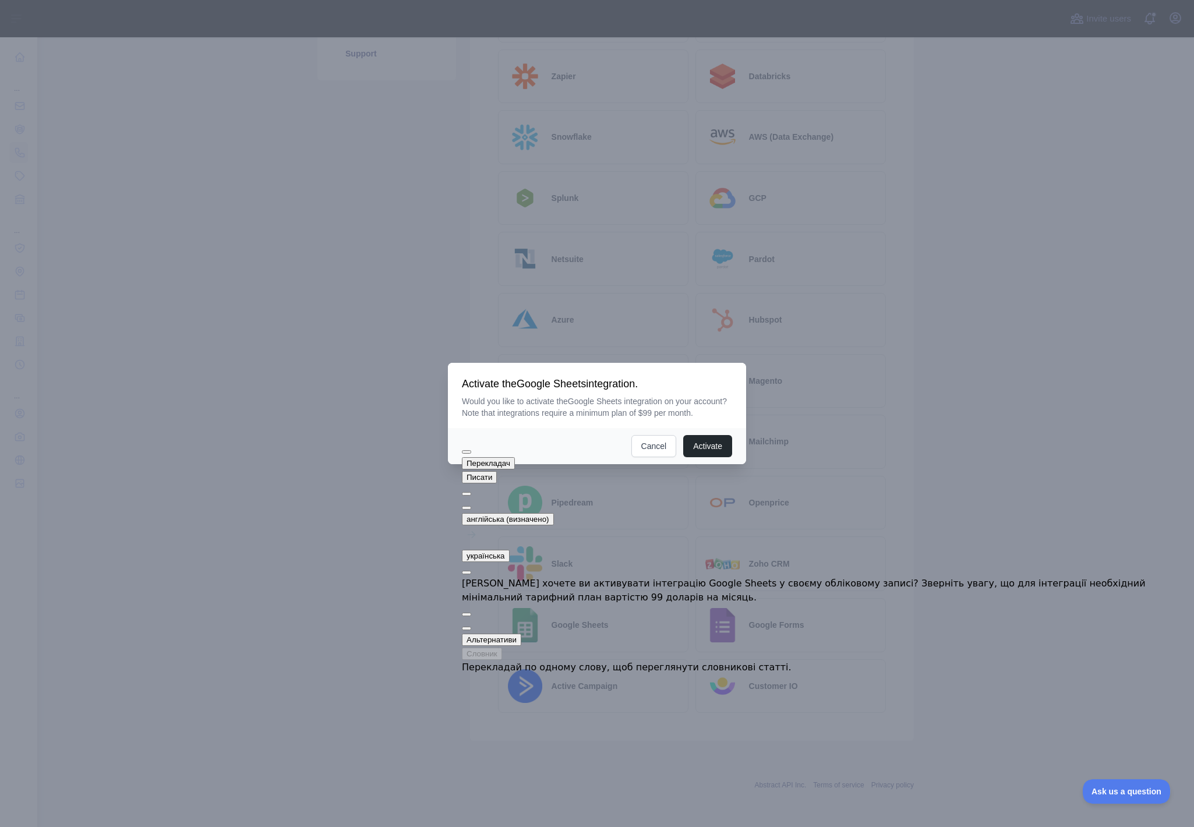
click at [553, 405] on p "Would you like to activate the Google Sheets integration on your account? Note …" at bounding box center [597, 407] width 270 height 23
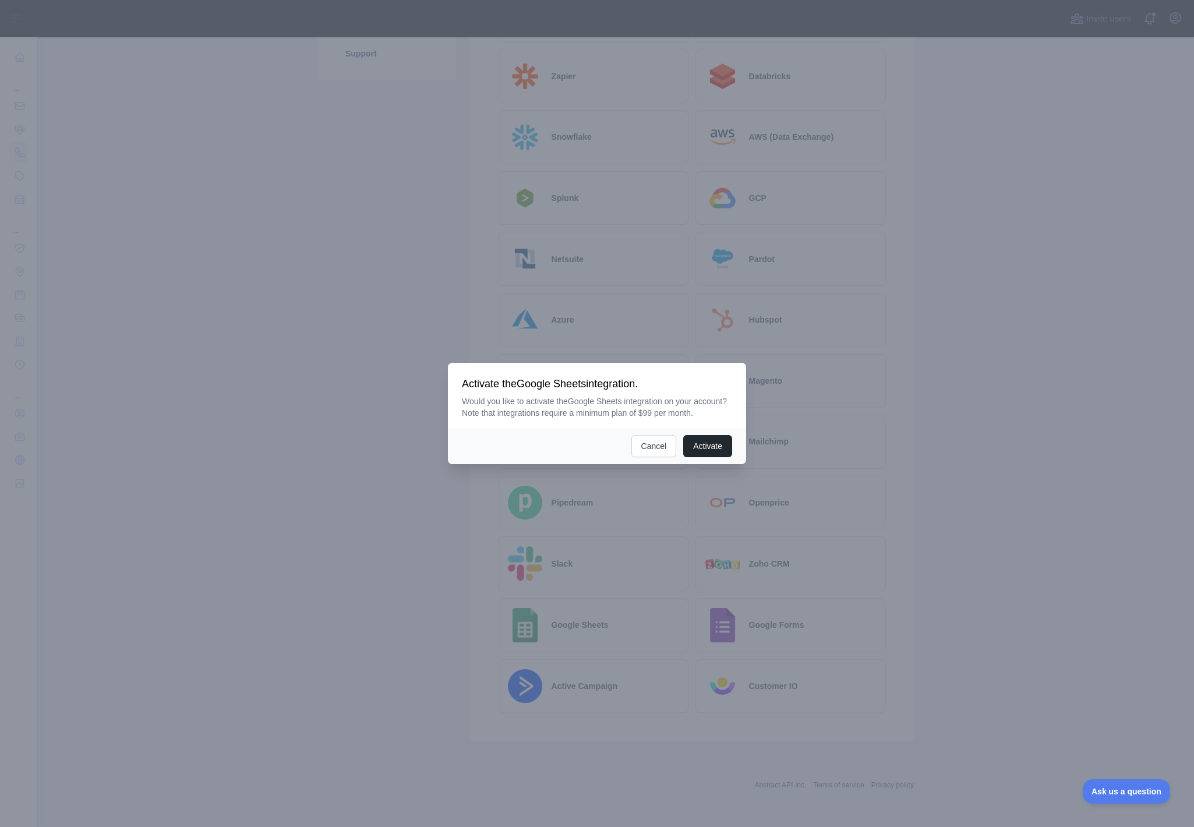
drag, startPoint x: 482, startPoint y: 396, endPoint x: 511, endPoint y: 401, distance: 29.6
click at [482, 396] on p "Would you like to activate the Google Sheets integration on your account? Note …" at bounding box center [597, 407] width 270 height 23
click at [652, 454] on button "Cancel" at bounding box center [653, 446] width 45 height 22
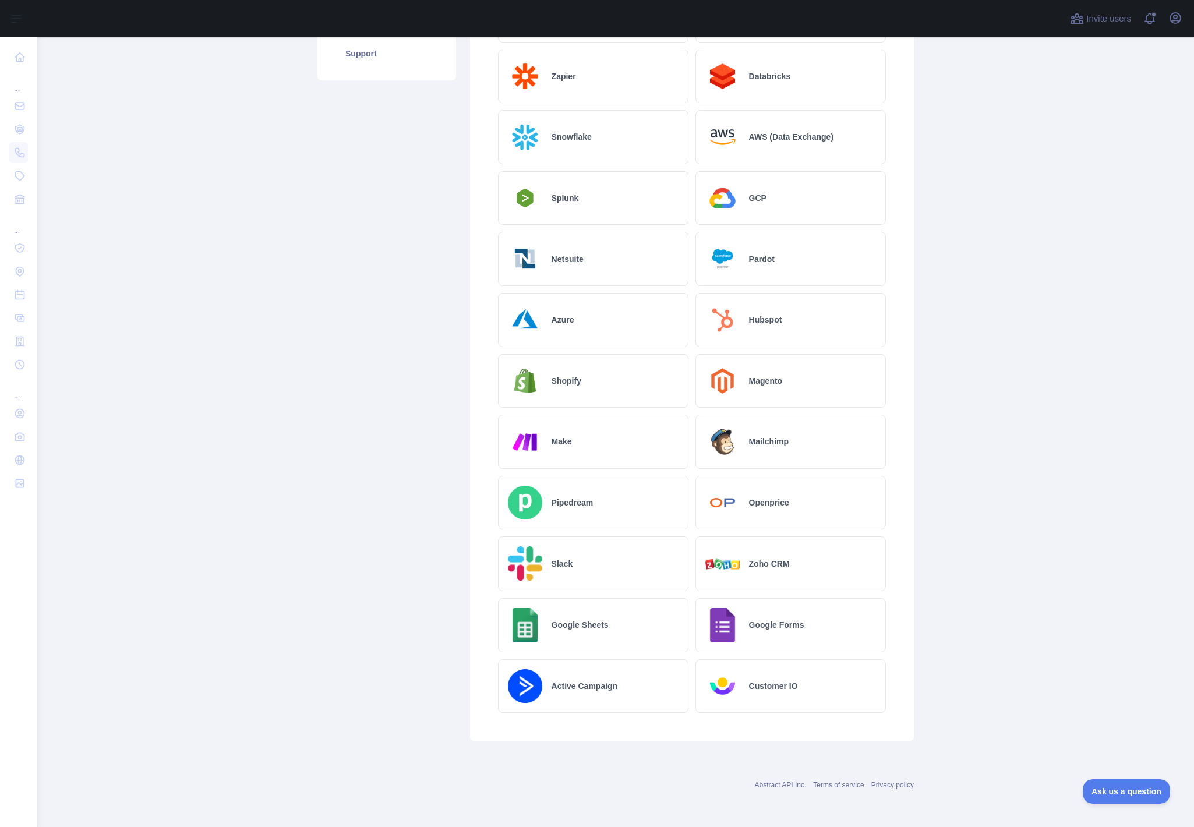
scroll to position [0, 0]
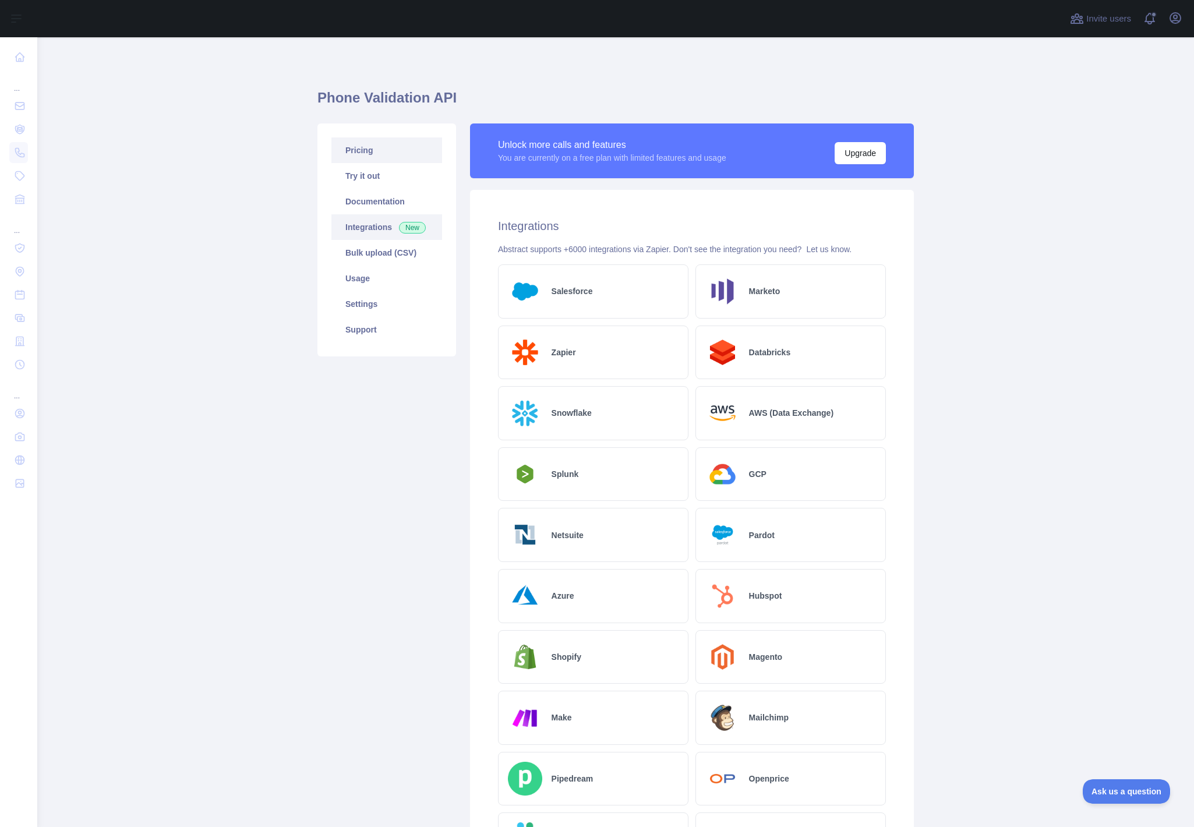
click at [359, 147] on link "Pricing" at bounding box center [386, 150] width 111 height 26
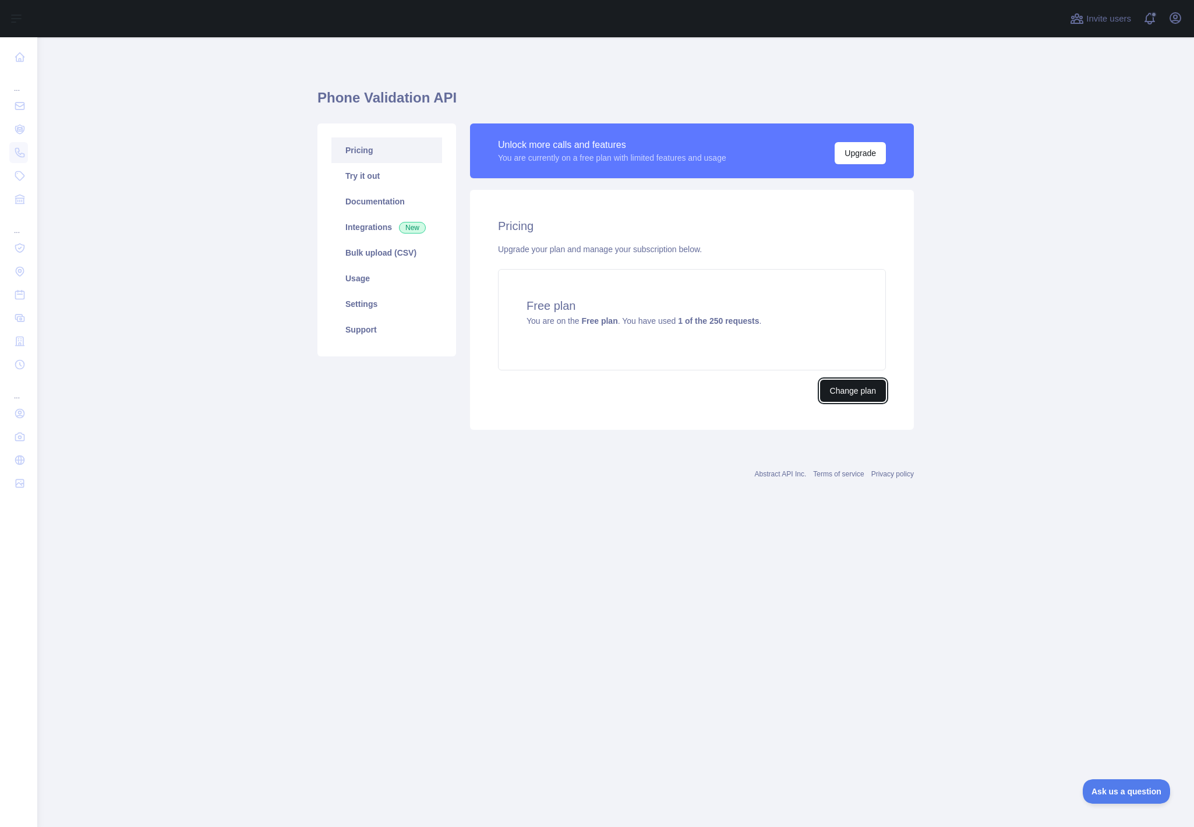
click at [840, 386] on button "Change plan" at bounding box center [853, 391] width 66 height 22
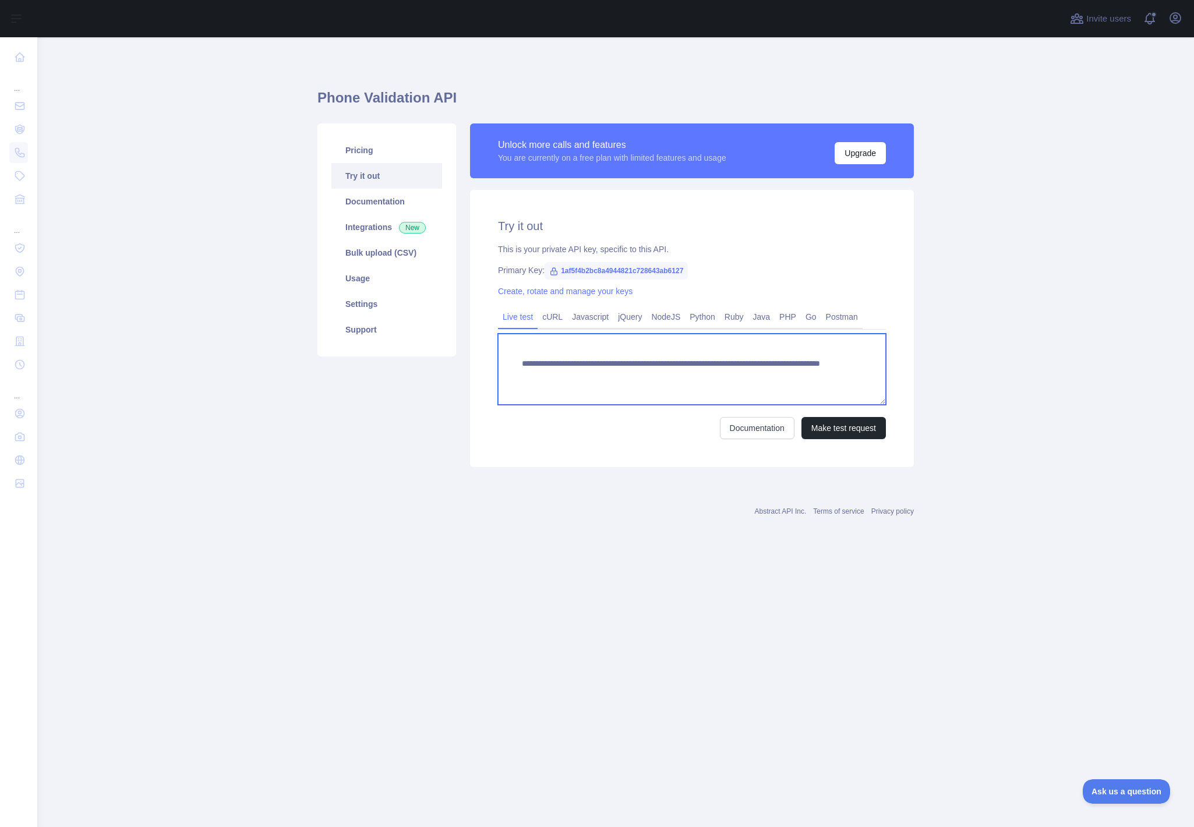
drag, startPoint x: 821, startPoint y: 376, endPoint x: 492, endPoint y: 352, distance: 330.6
click at [492, 352] on div "**********" at bounding box center [692, 328] width 444 height 277
click at [545, 313] on link "cURL" at bounding box center [553, 317] width 30 height 19
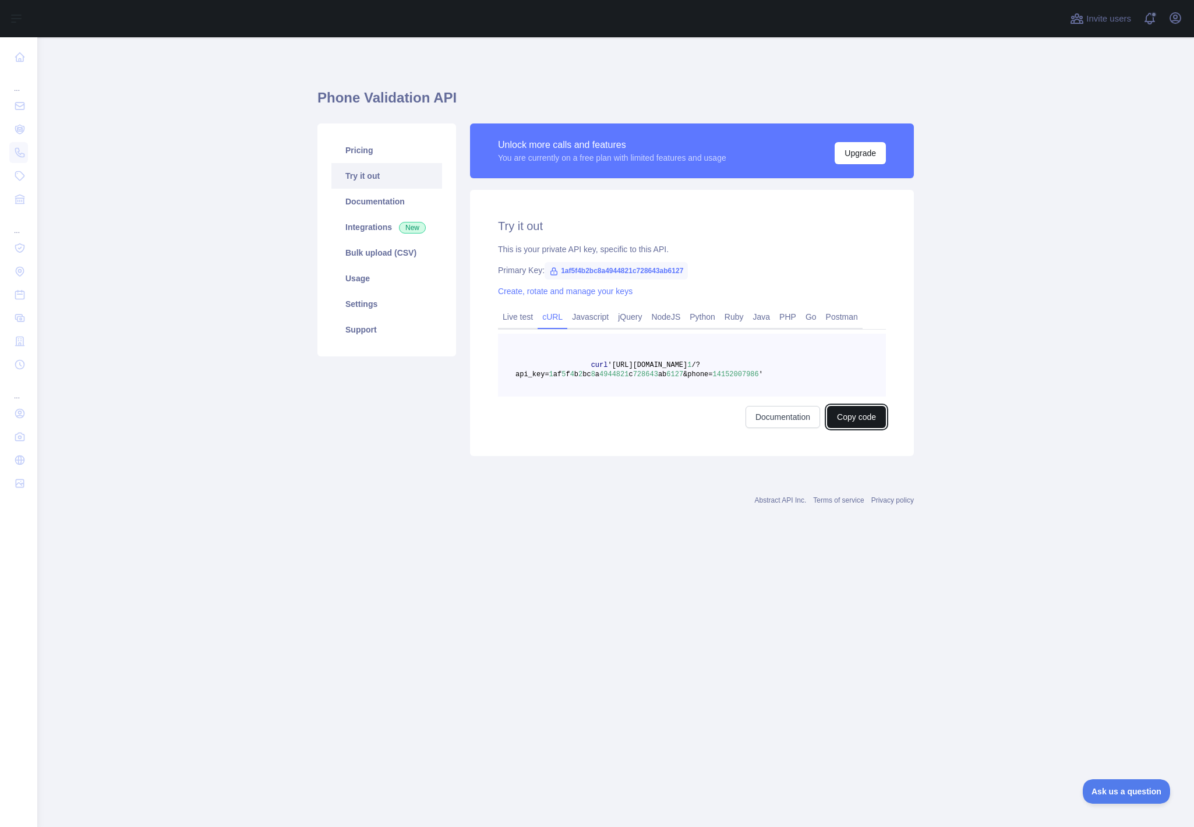
click at [861, 420] on button "Copy code" at bounding box center [856, 417] width 59 height 22
